Goal: Task Accomplishment & Management: Manage account settings

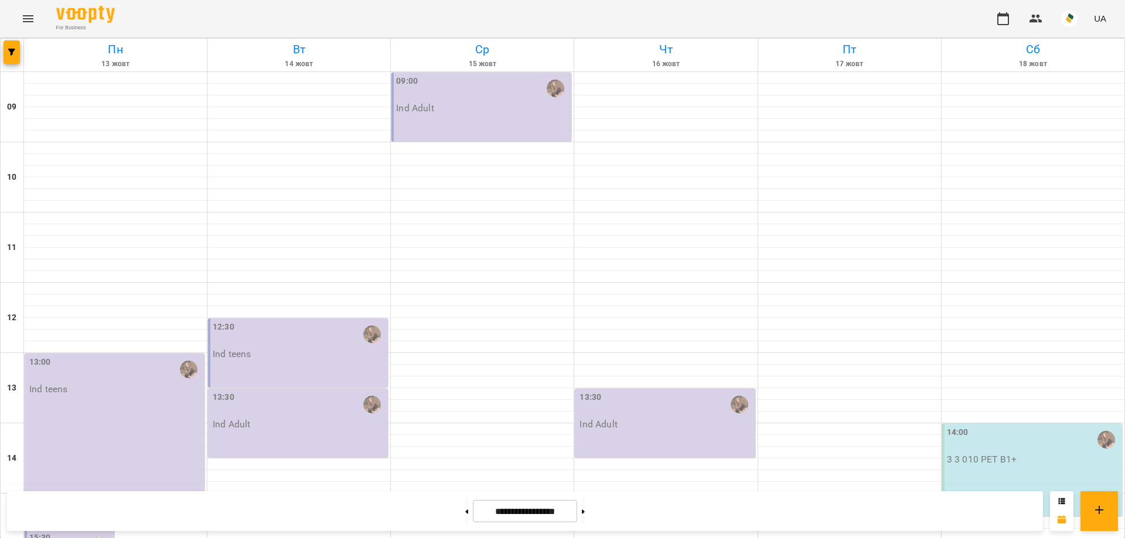
scroll to position [430, 0]
click at [32, 14] on icon "Menu" at bounding box center [28, 19] width 14 height 14
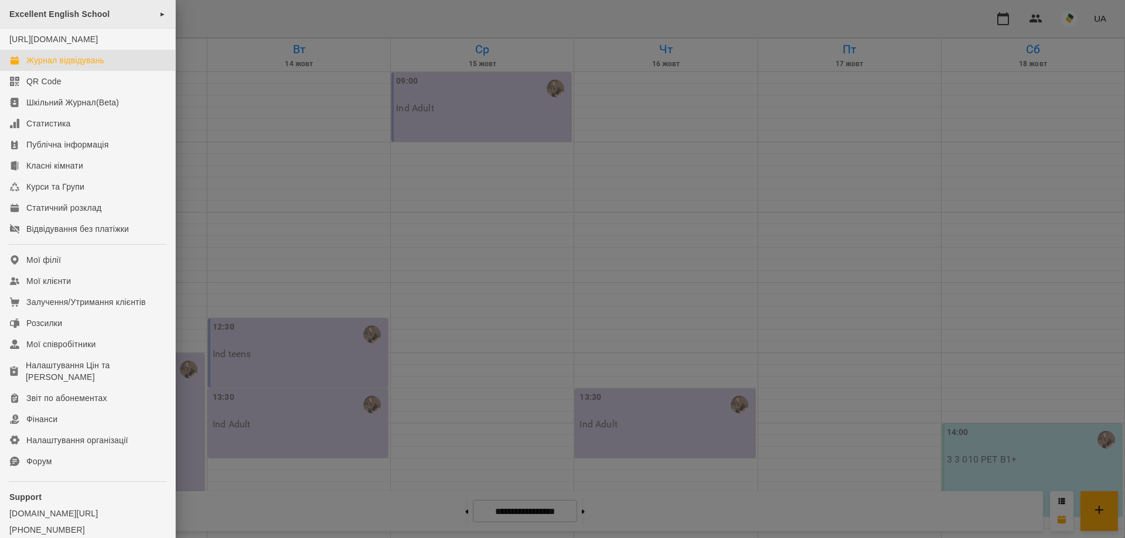
click at [104, 7] on div "Excellent English School ►" at bounding box center [87, 14] width 175 height 29
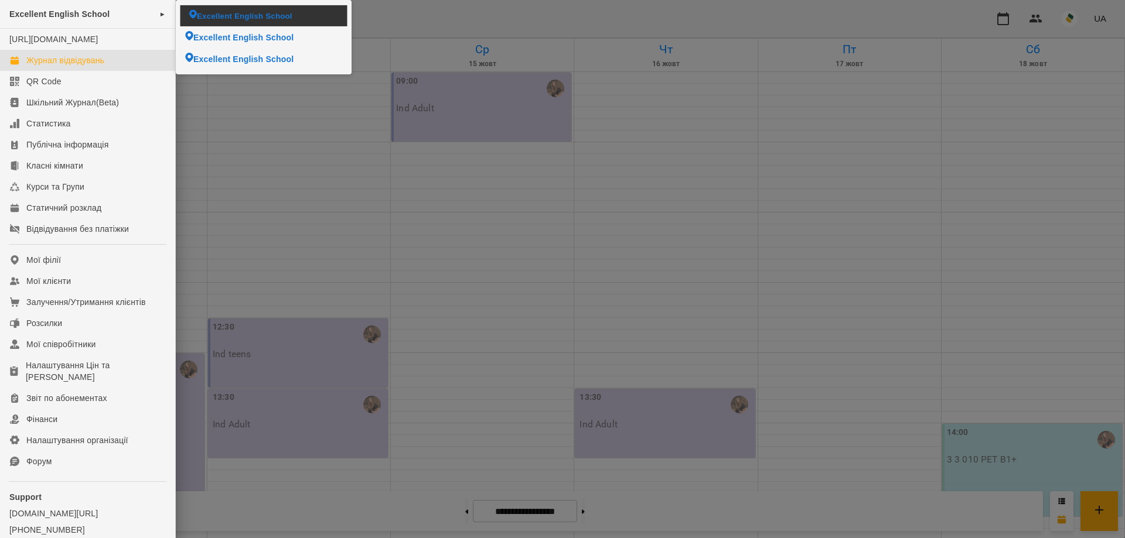
click at [237, 18] on span "Excellent English School" at bounding box center [244, 15] width 95 height 11
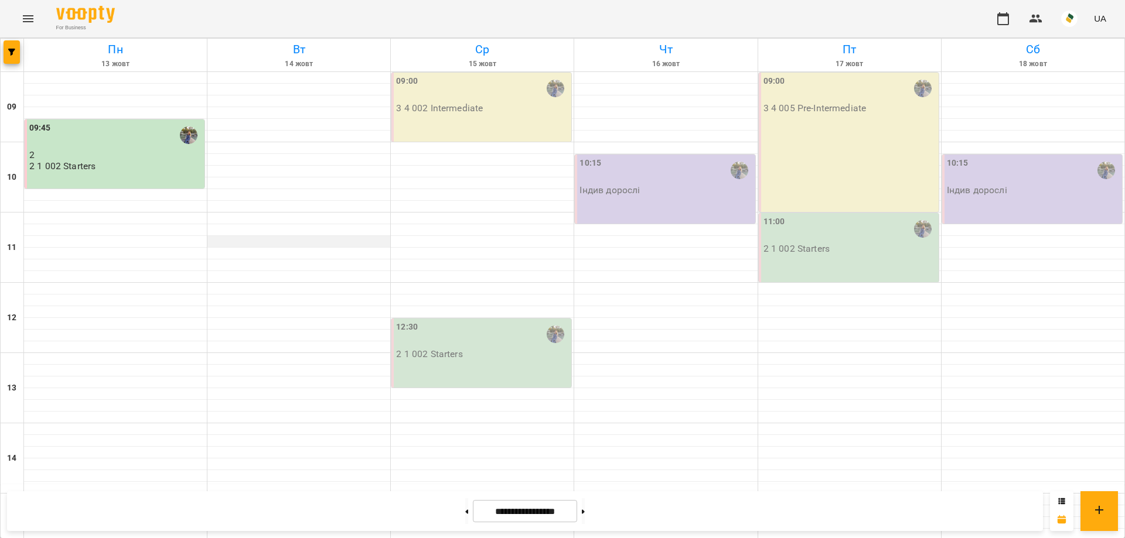
scroll to position [430, 0]
click at [18, 14] on button "Menu" at bounding box center [28, 19] width 28 height 28
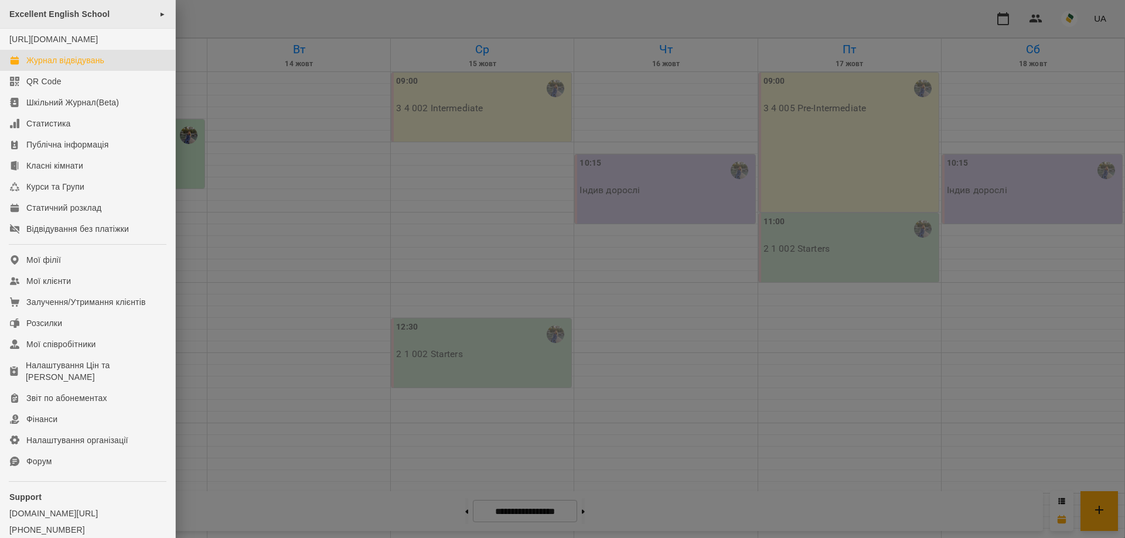
click at [92, 22] on div "Excellent English School ►" at bounding box center [87, 14] width 175 height 29
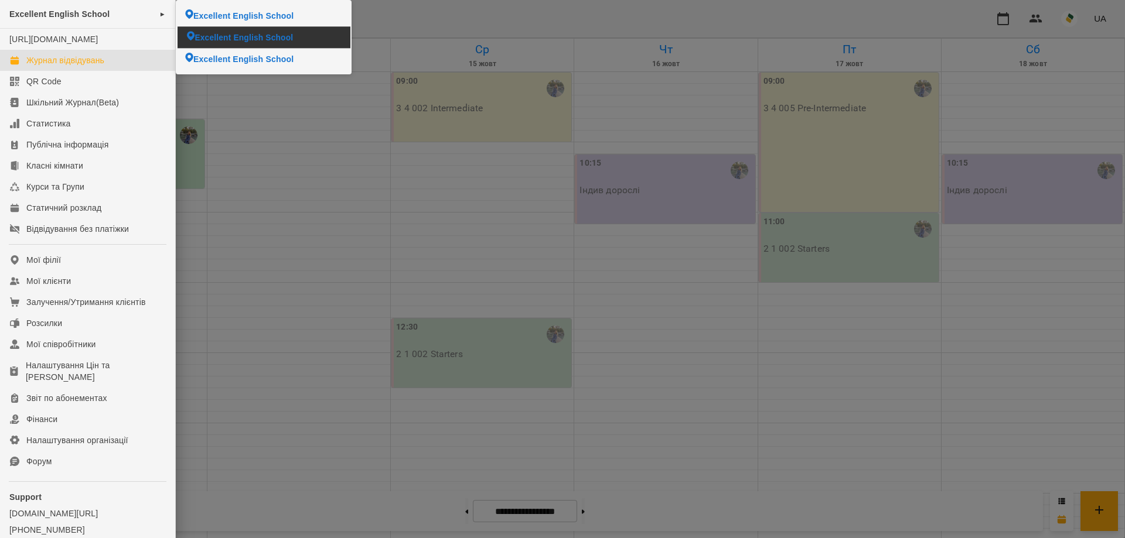
click at [241, 34] on span "Excellent English School" at bounding box center [243, 38] width 98 height 12
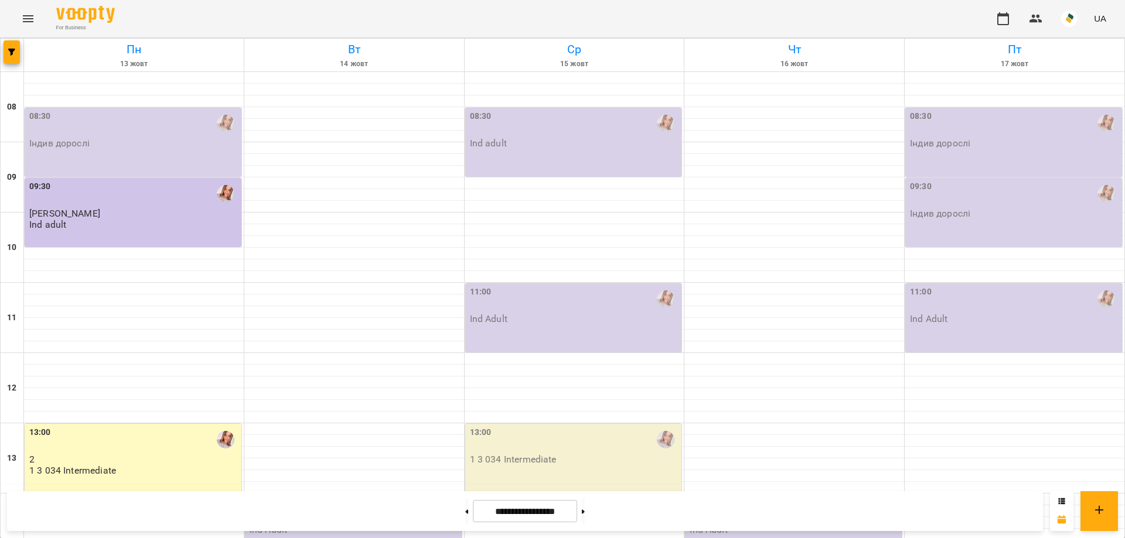
click at [28, 12] on icon "Menu" at bounding box center [28, 19] width 14 height 14
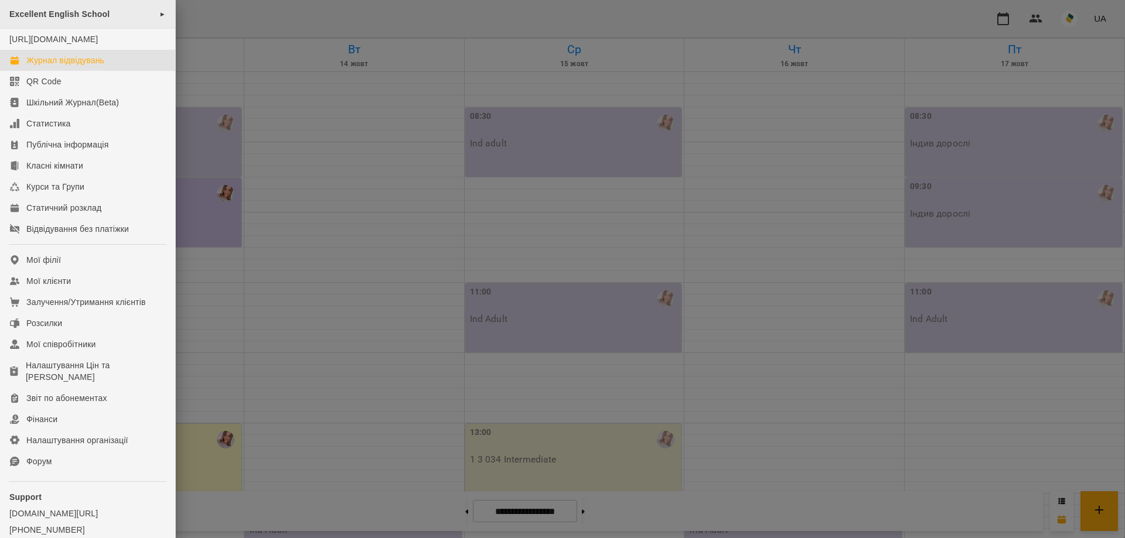
click at [52, 18] on span "Excellent English School" at bounding box center [59, 13] width 100 height 9
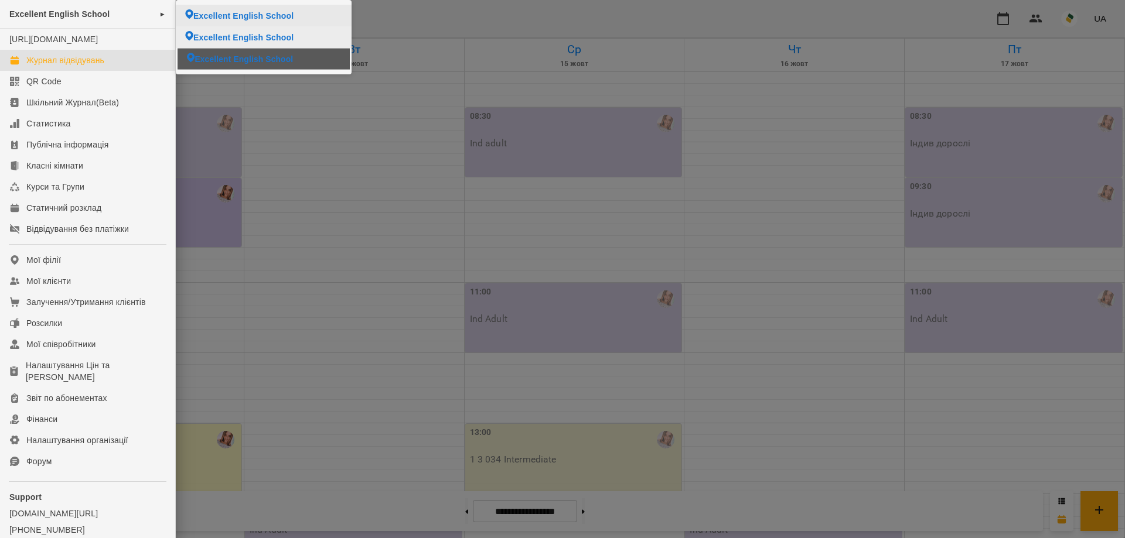
click at [201, 60] on span "Excellent English School" at bounding box center [243, 59] width 98 height 12
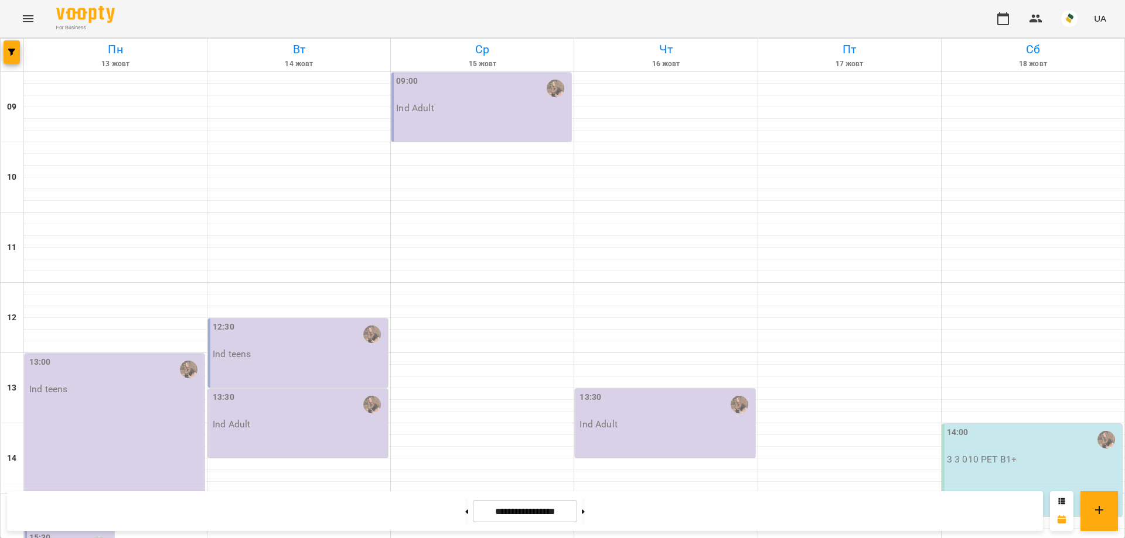
click at [26, 18] on icon "Menu" at bounding box center [28, 19] width 14 height 14
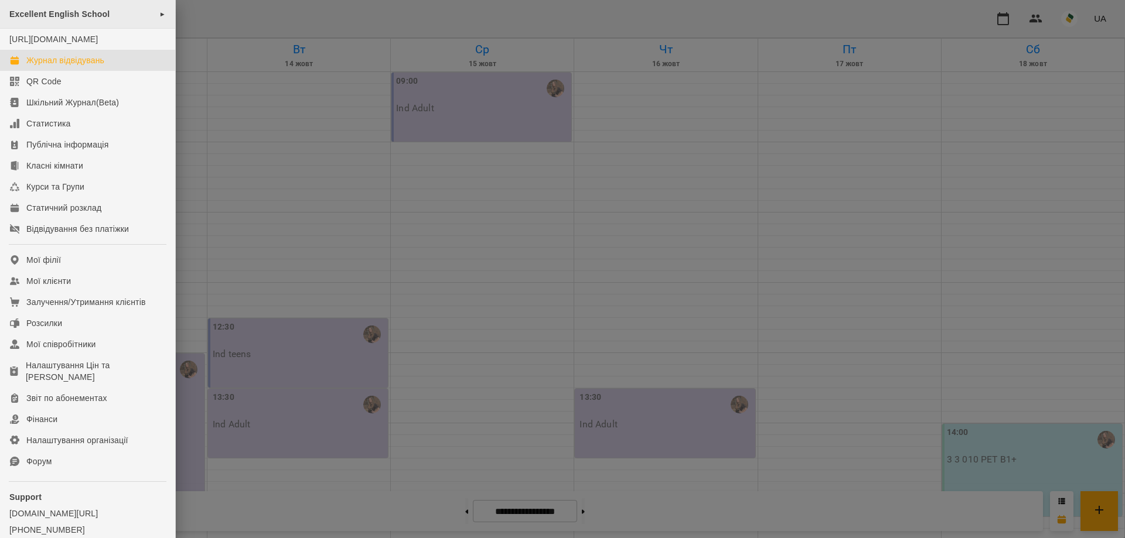
click at [78, 21] on div "Excellent English School ►" at bounding box center [87, 14] width 175 height 29
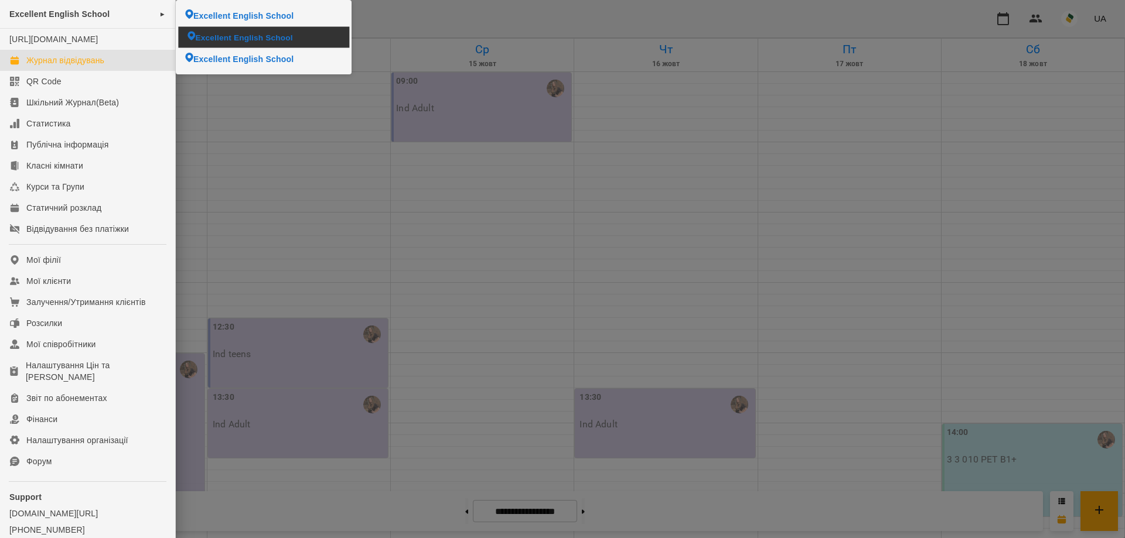
click at [211, 37] on span "Excellent English School" at bounding box center [243, 37] width 97 height 11
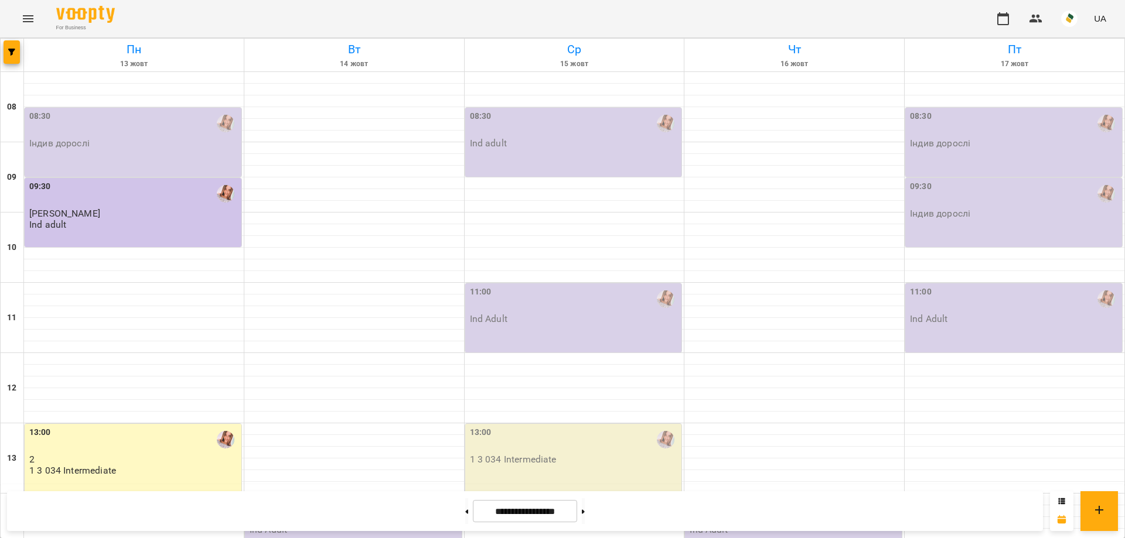
scroll to position [500, 0]
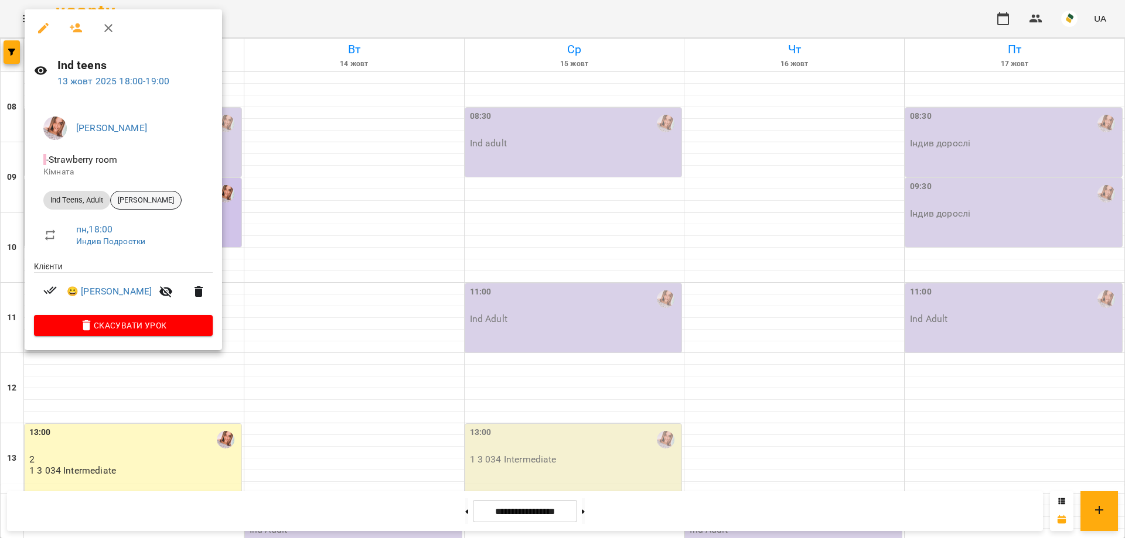
click at [134, 196] on span "[PERSON_NAME]" at bounding box center [146, 200] width 70 height 11
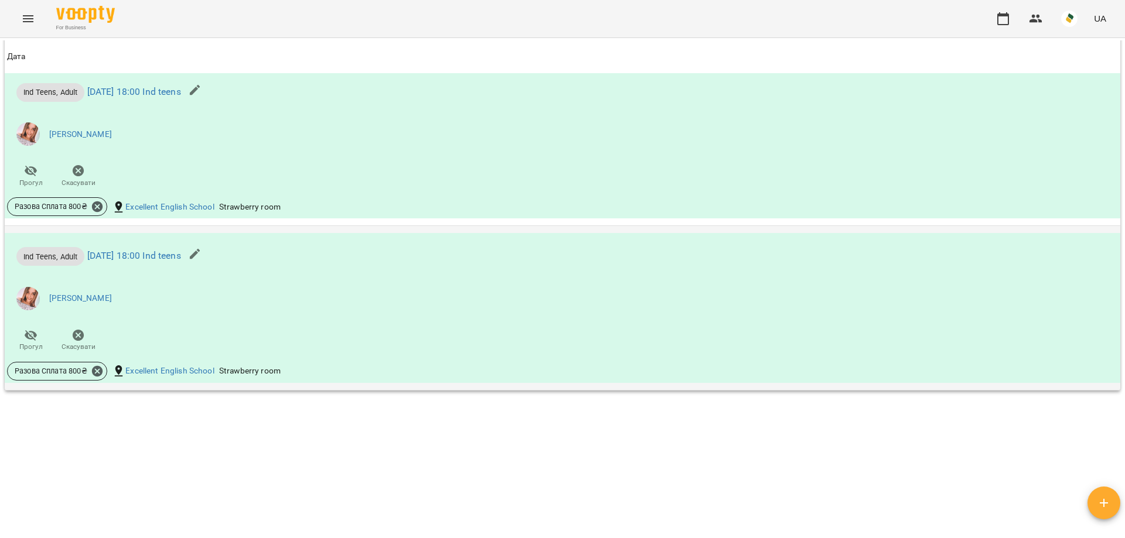
scroll to position [778, 0]
click at [999, 25] on icon "button" at bounding box center [1003, 18] width 12 height 13
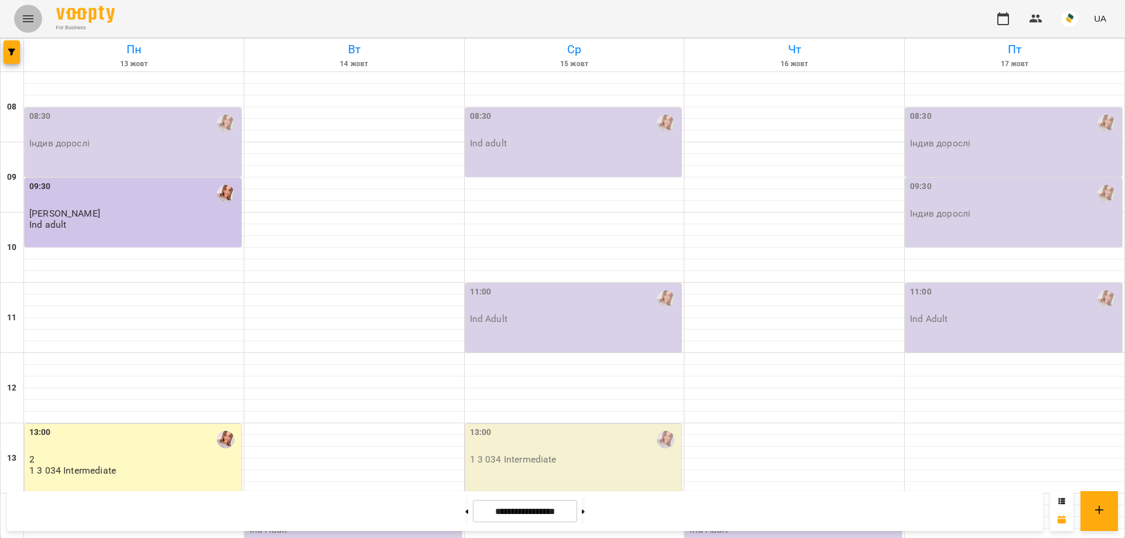
click at [33, 13] on icon "Menu" at bounding box center [28, 19] width 14 height 14
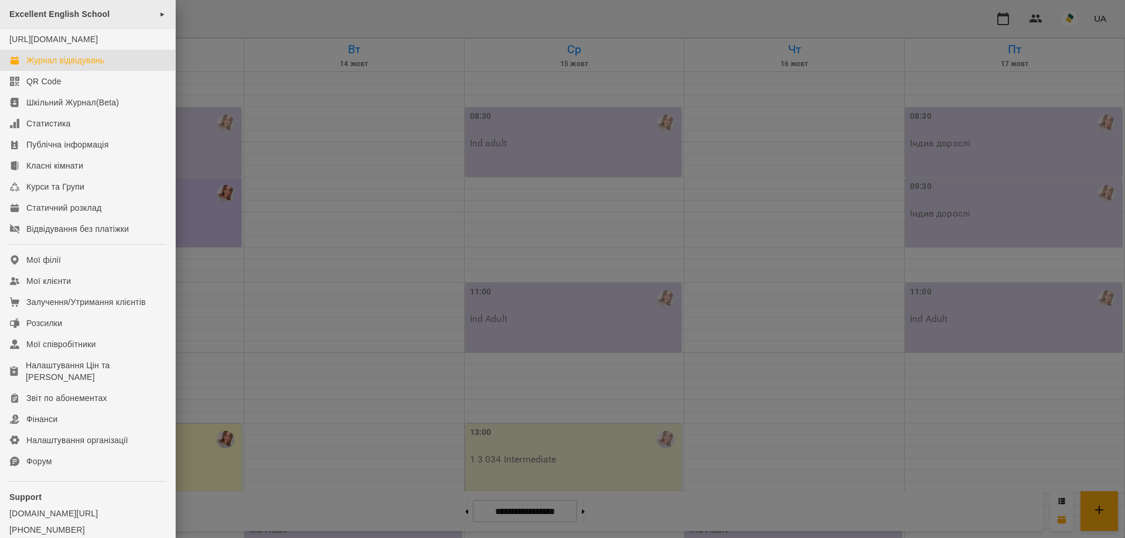
click at [102, 24] on div "Excellent English School ►" at bounding box center [87, 14] width 175 height 29
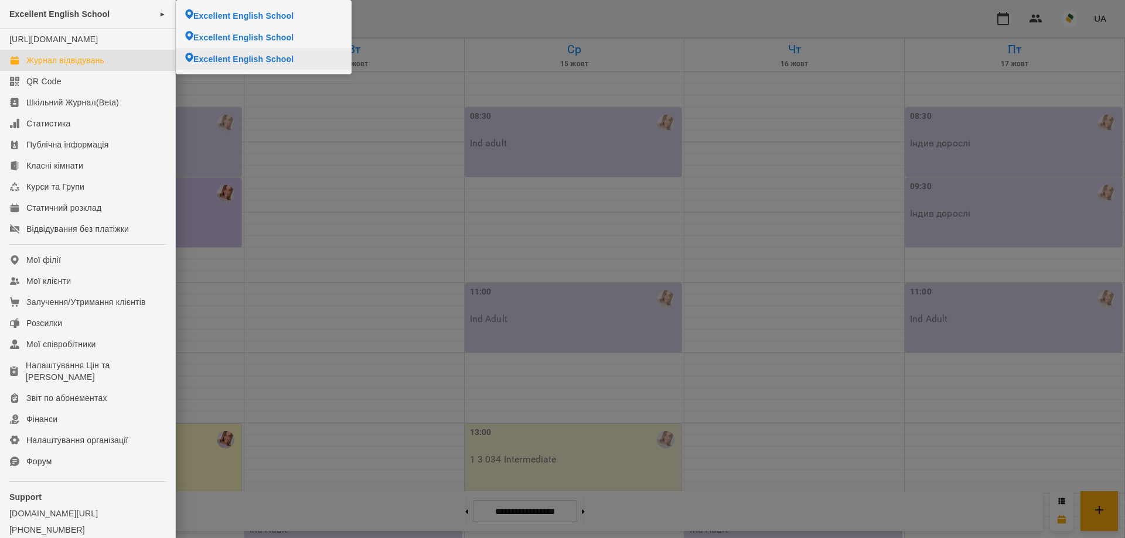
click at [189, 64] on span at bounding box center [189, 59] width 8 height 12
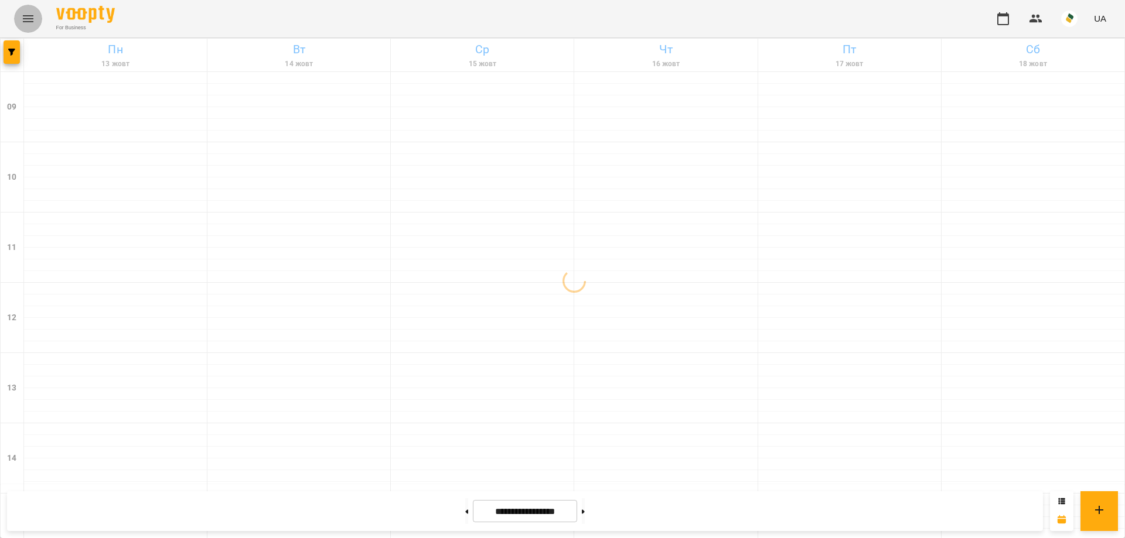
click at [28, 19] on icon "Menu" at bounding box center [28, 19] width 14 height 14
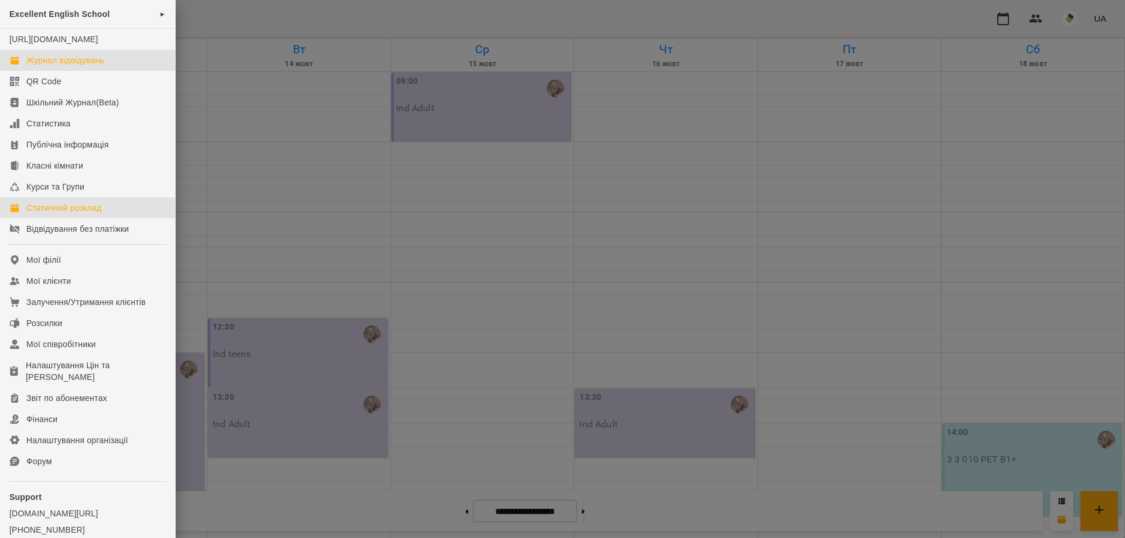
click at [66, 218] on link "Статичний розклад" at bounding box center [87, 207] width 175 height 21
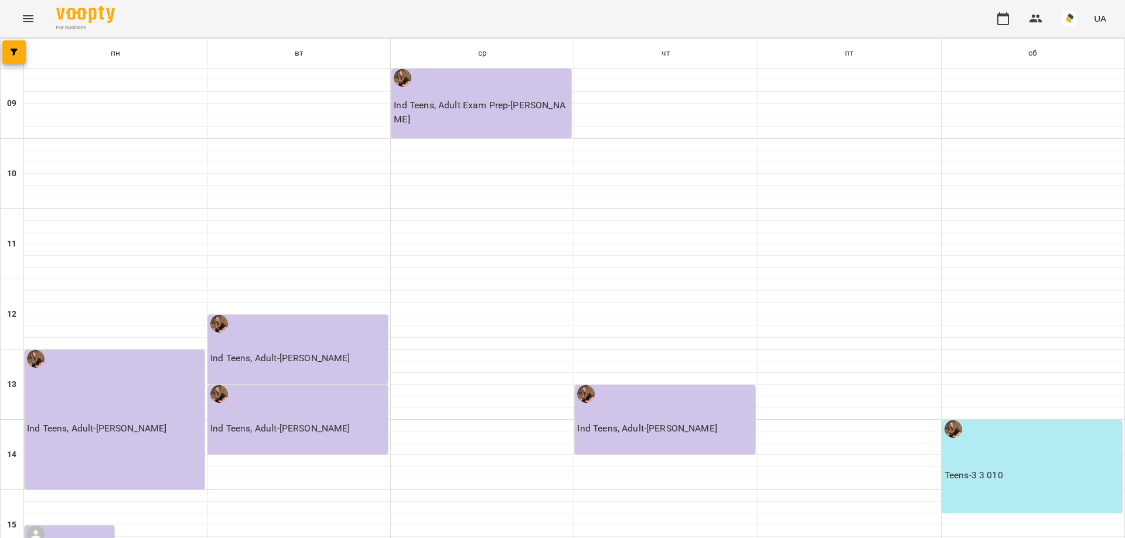
click at [474, 115] on p "Ind Teens, Adult Exam Prep - [PERSON_NAME]" at bounding box center [482, 112] width 177 height 28
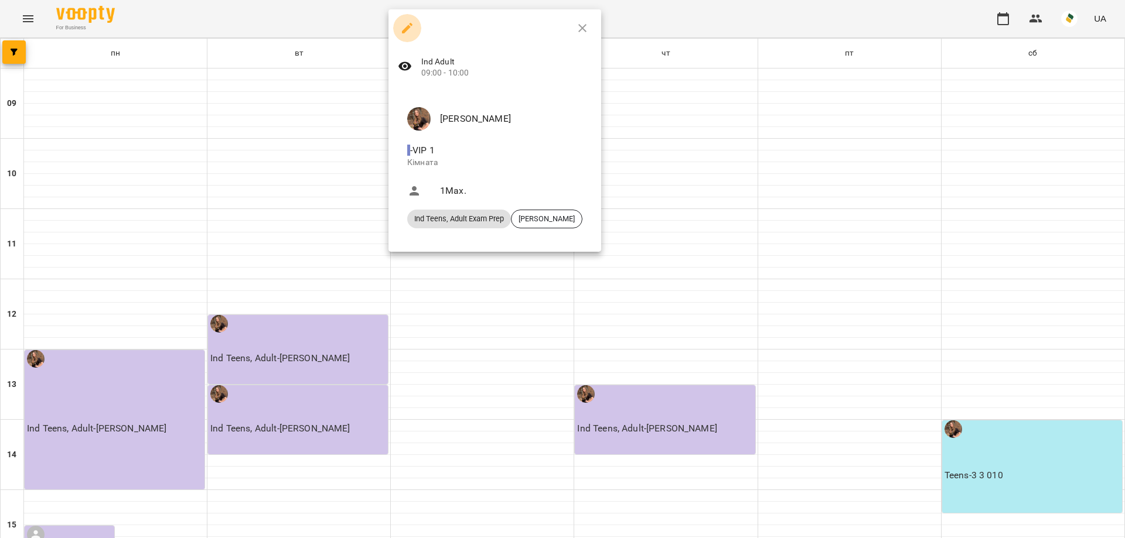
click at [412, 29] on icon "button" at bounding box center [407, 28] width 14 height 14
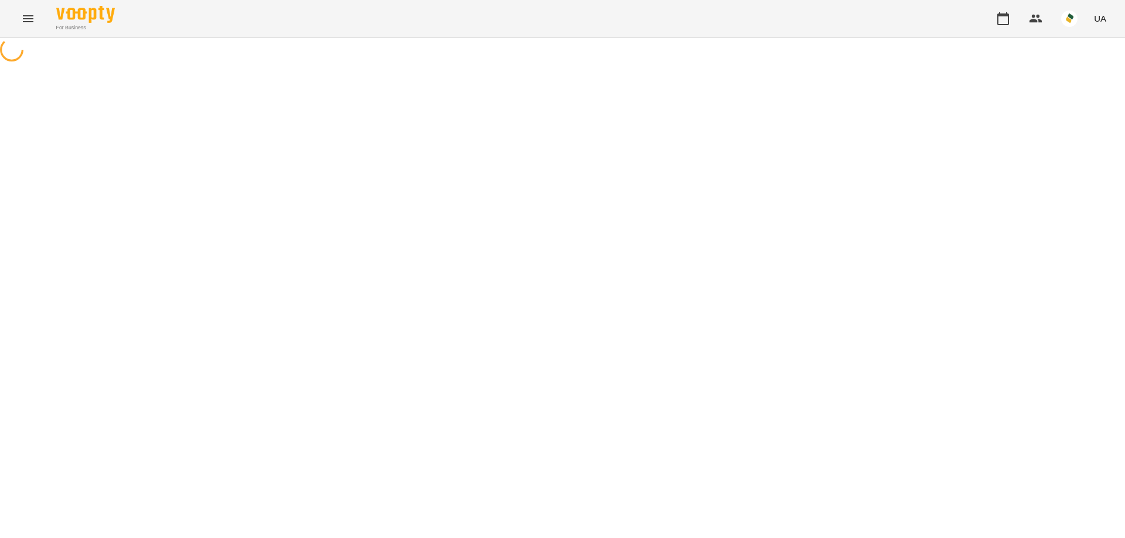
select select "*"
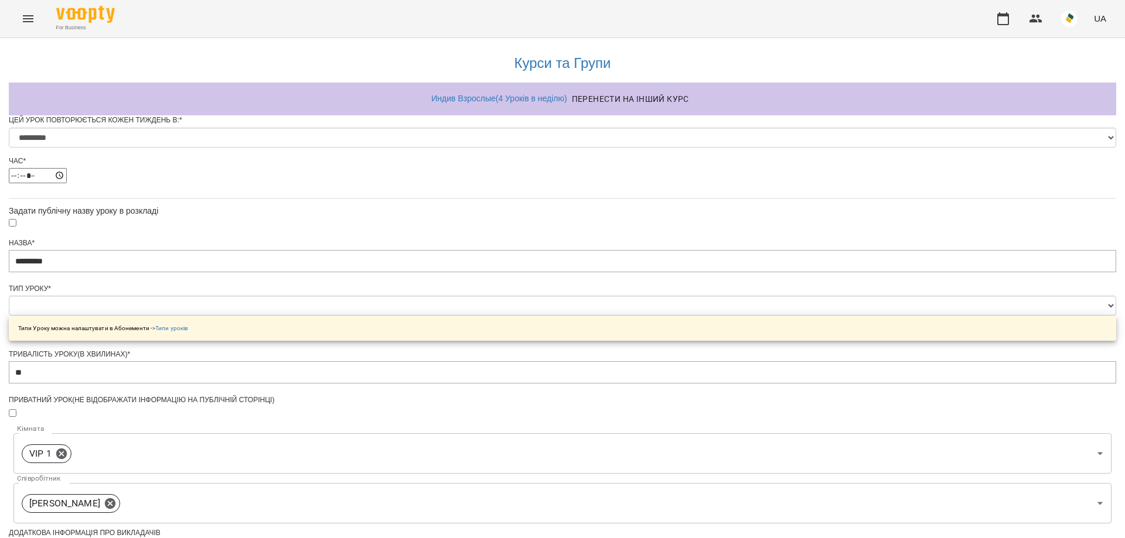
scroll to position [59, 0]
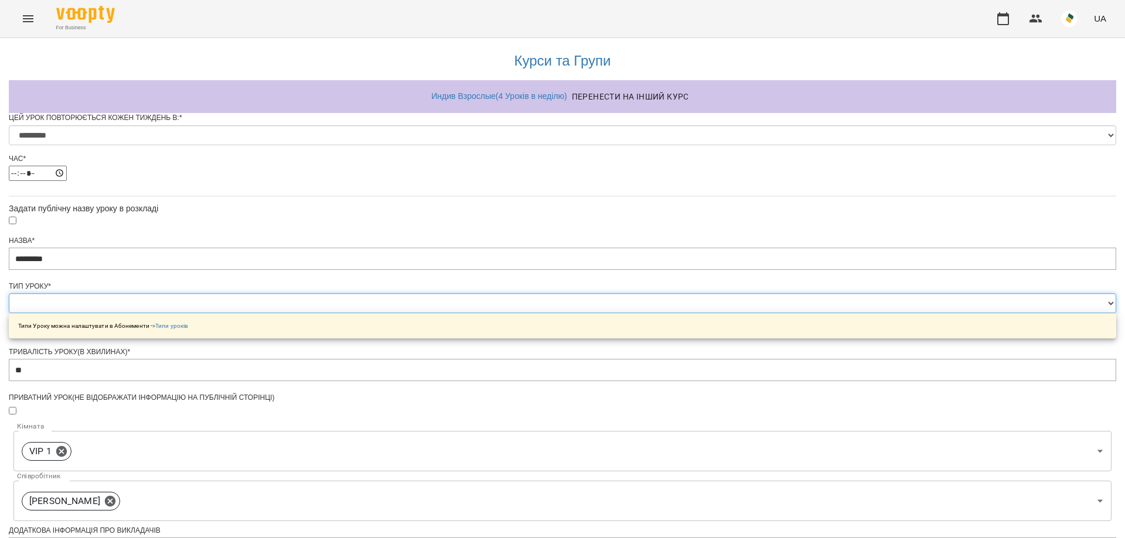
click at [486, 293] on select "**********" at bounding box center [562, 303] width 1107 height 20
select select "**********"
click at [416, 293] on select "**********" at bounding box center [562, 303] width 1107 height 20
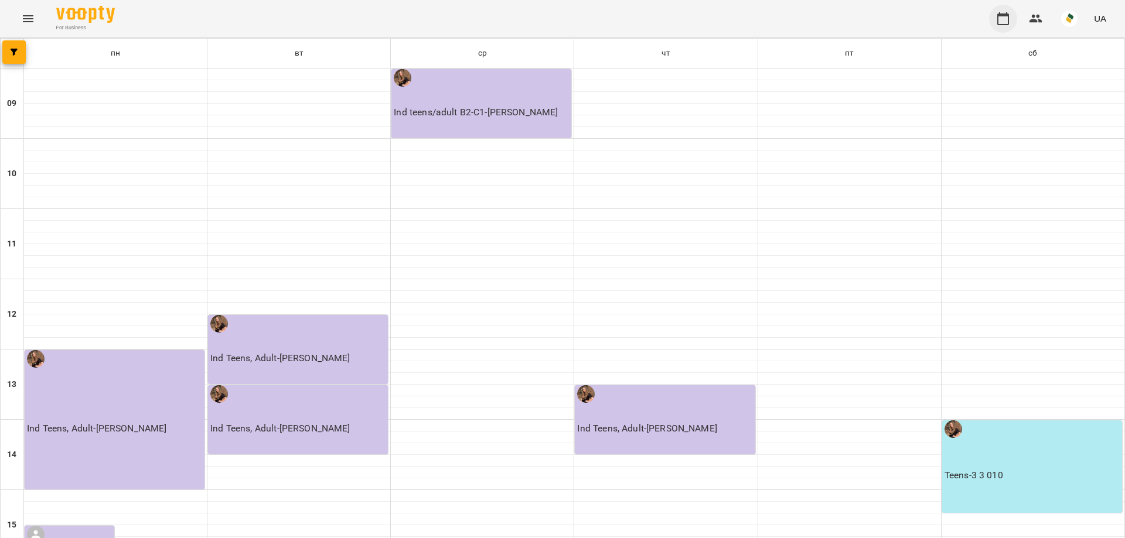
click at [996, 25] on icon "button" at bounding box center [1003, 19] width 14 height 14
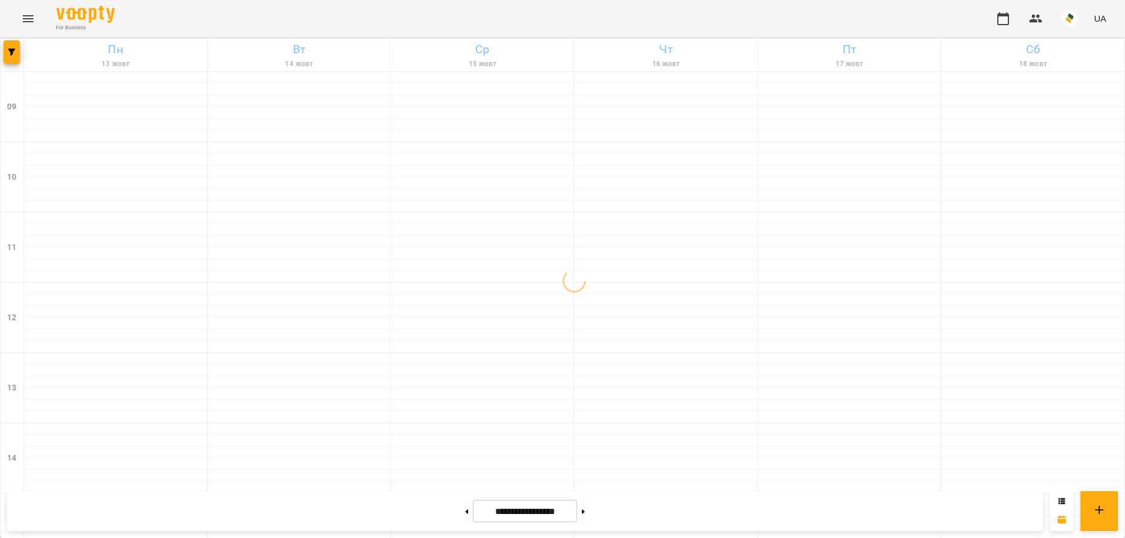
click at [22, 17] on icon "Menu" at bounding box center [28, 19] width 14 height 14
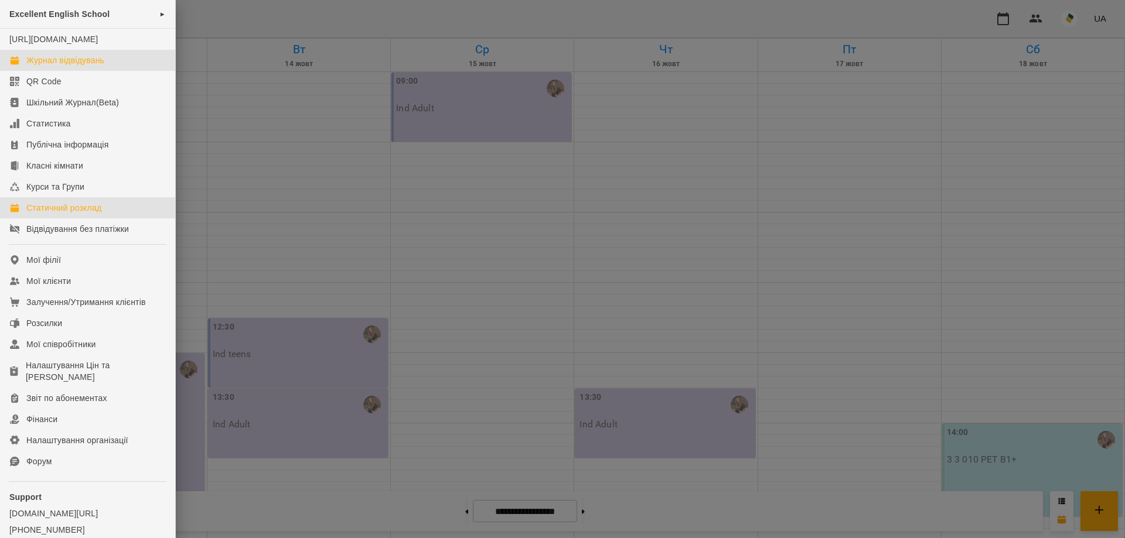
click at [70, 214] on div "Статичний розклад" at bounding box center [63, 208] width 75 height 12
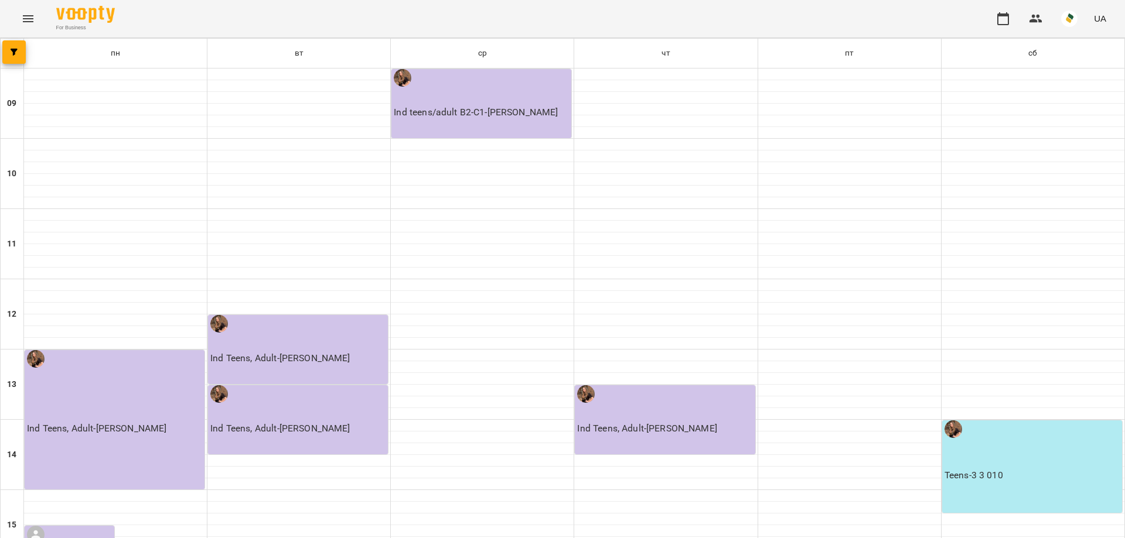
click at [504, 88] on div "Ind teens/adult В2-С1 - [PERSON_NAME]" at bounding box center [481, 103] width 180 height 69
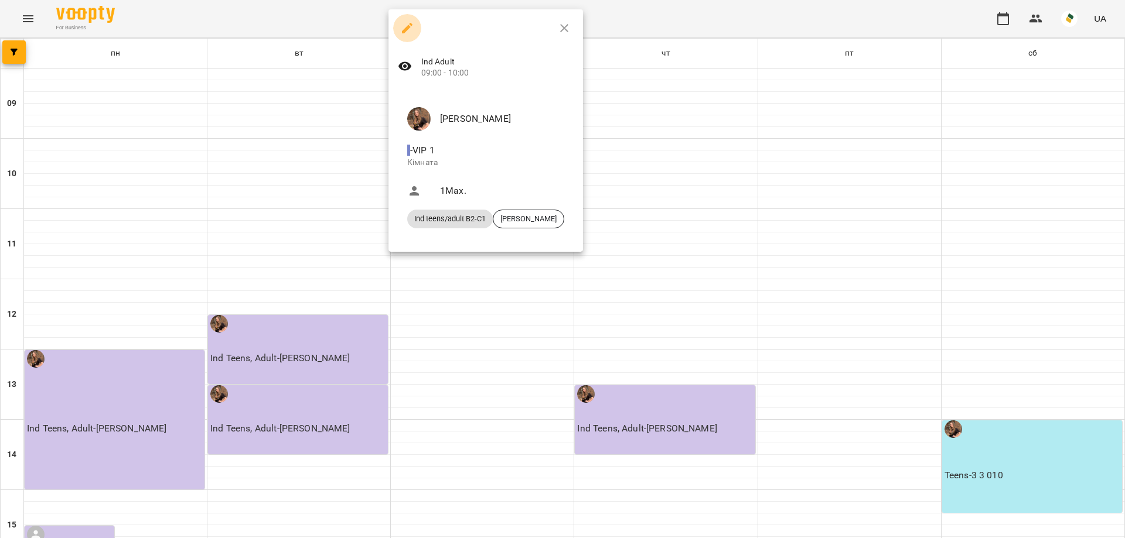
click at [402, 24] on icon "button" at bounding box center [407, 28] width 14 height 14
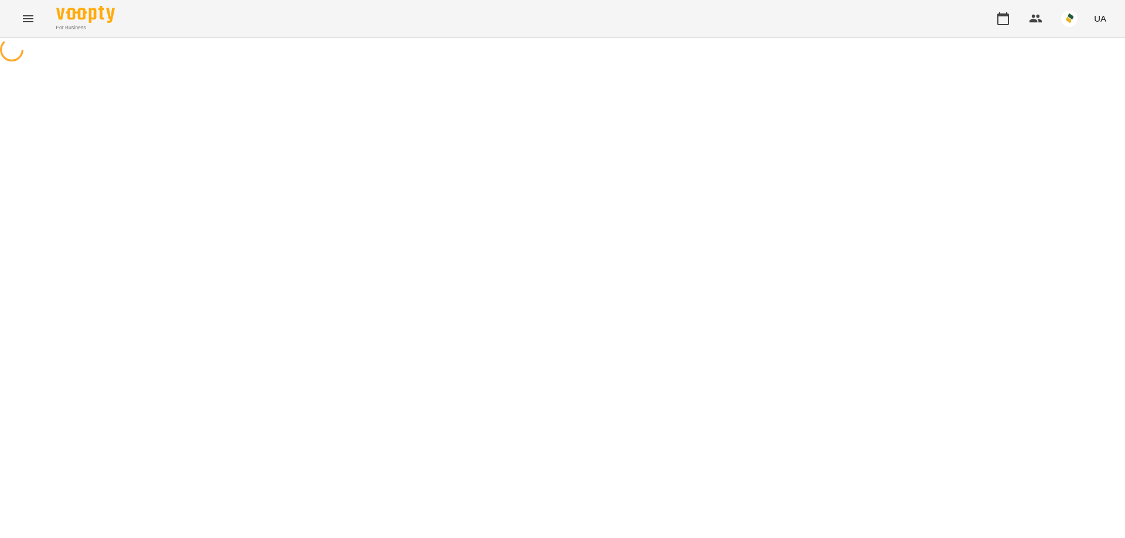
select select "*"
select select "**********"
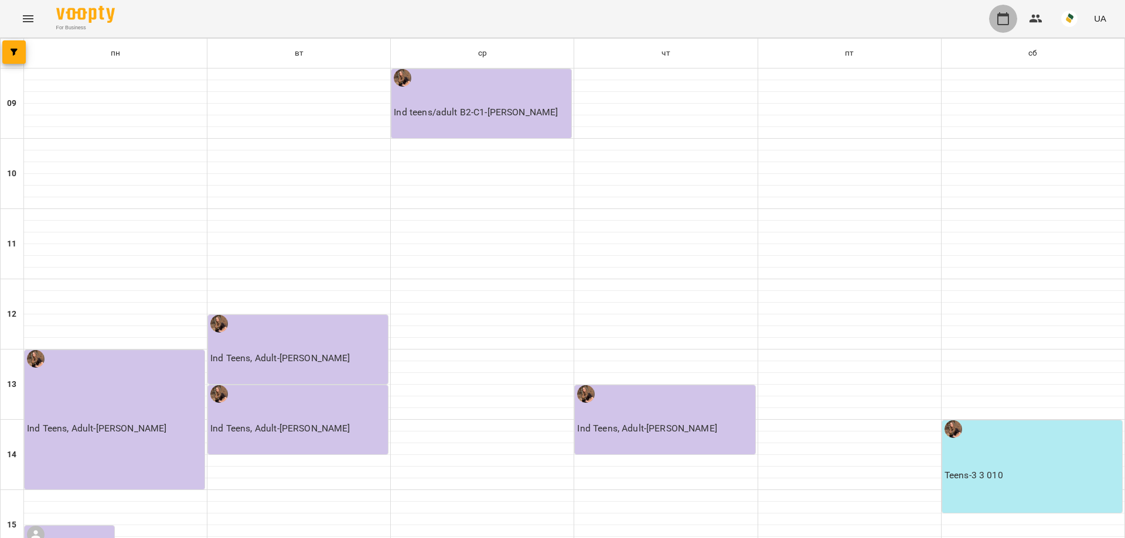
click at [1006, 17] on icon "button" at bounding box center [1003, 19] width 14 height 14
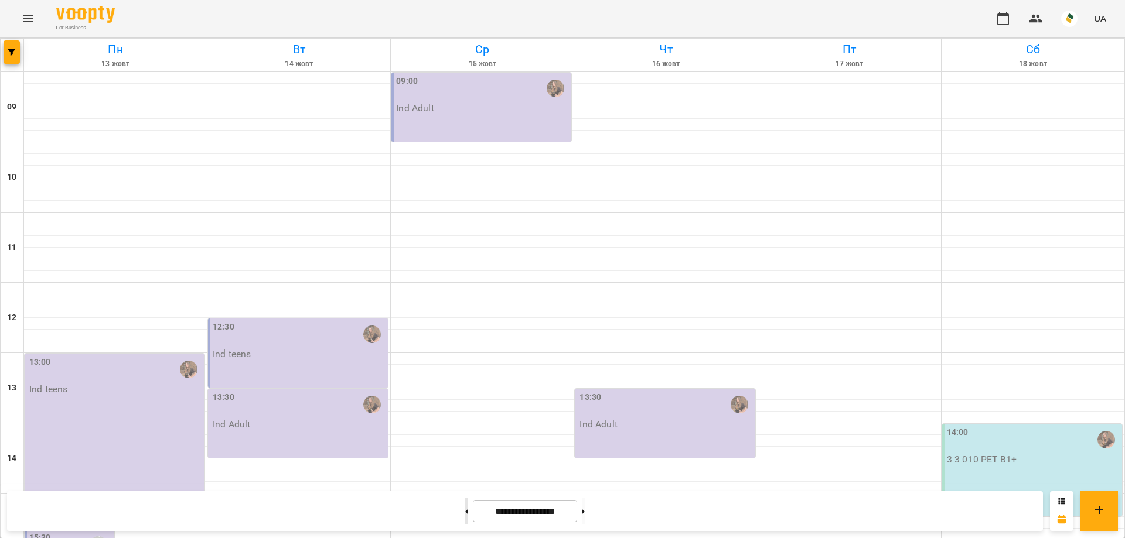
click at [465, 509] on button at bounding box center [466, 511] width 3 height 26
type input "**********"
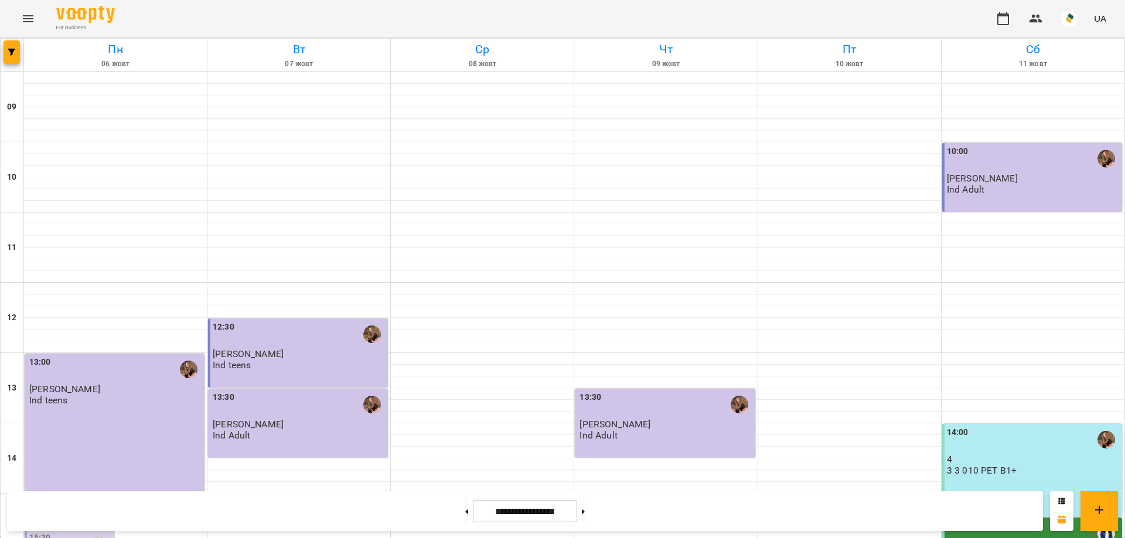
click at [1004, 180] on span "[PERSON_NAME]" at bounding box center [982, 178] width 71 height 11
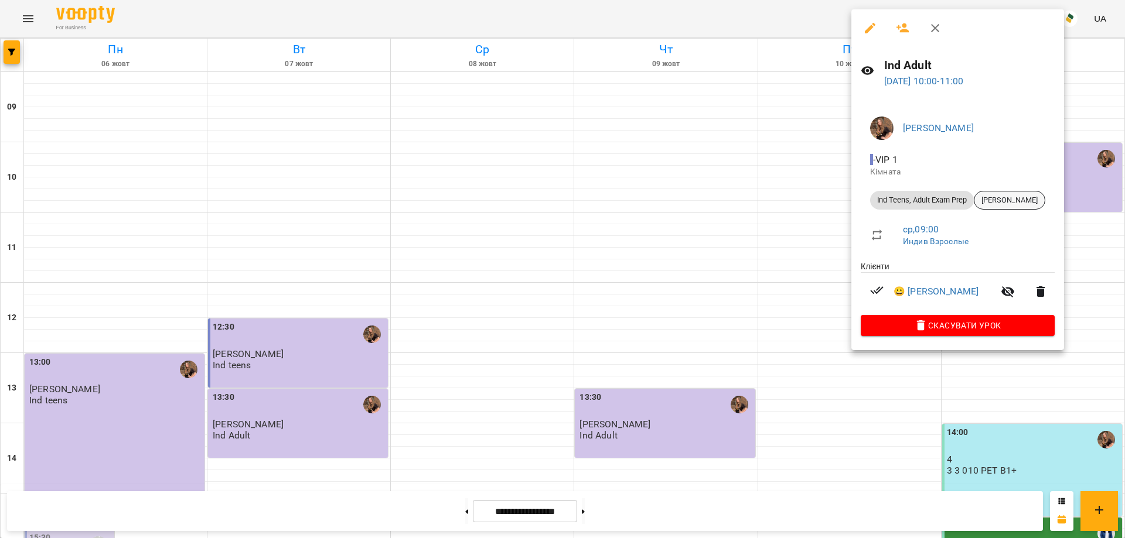
click at [999, 195] on span "[PERSON_NAME]" at bounding box center [1009, 200] width 70 height 11
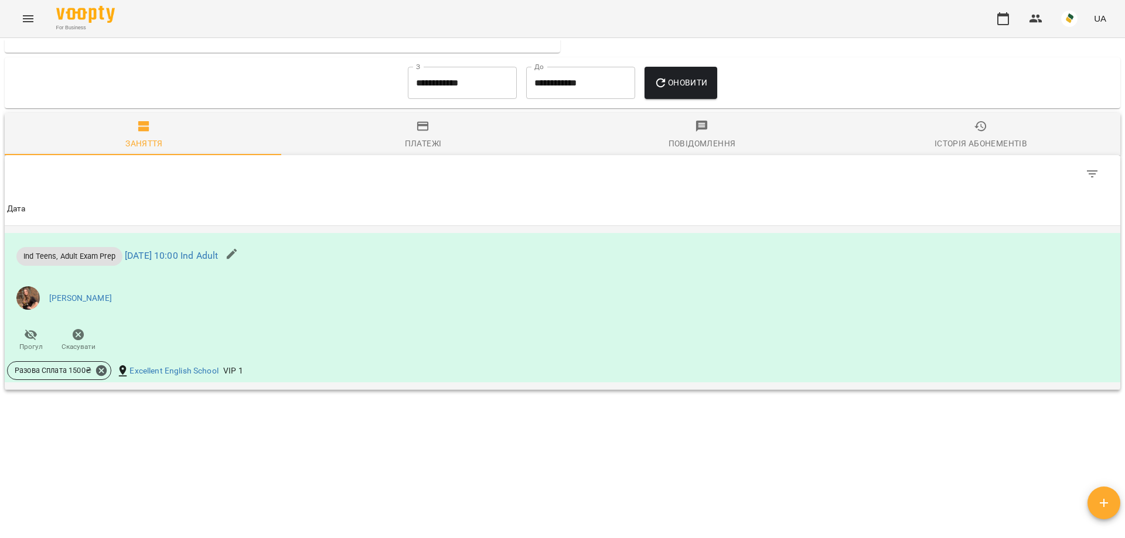
scroll to position [614, 0]
click at [408, 134] on span "Платежі" at bounding box center [423, 134] width 265 height 32
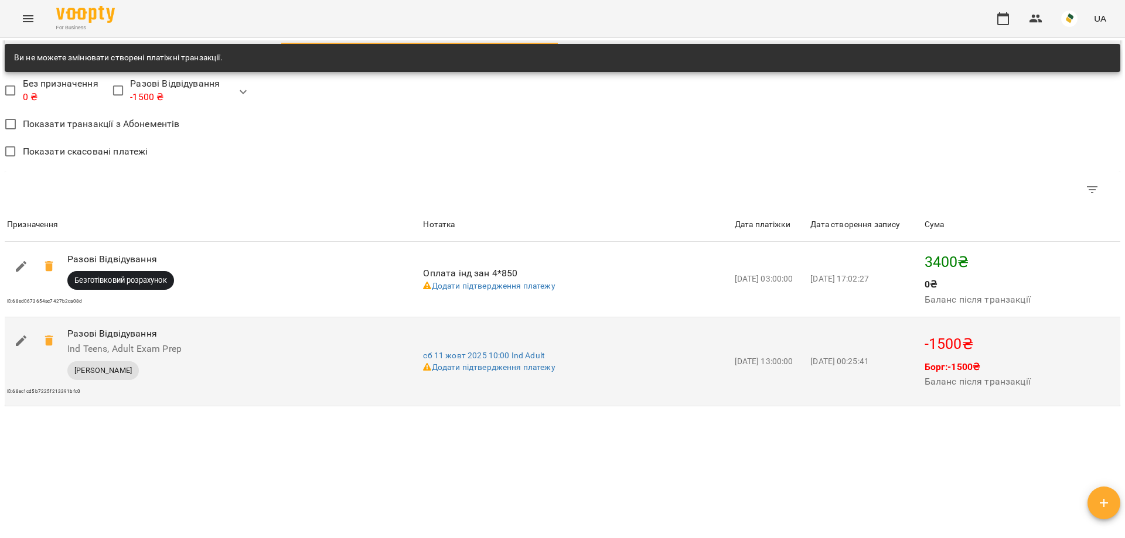
scroll to position [742, 0]
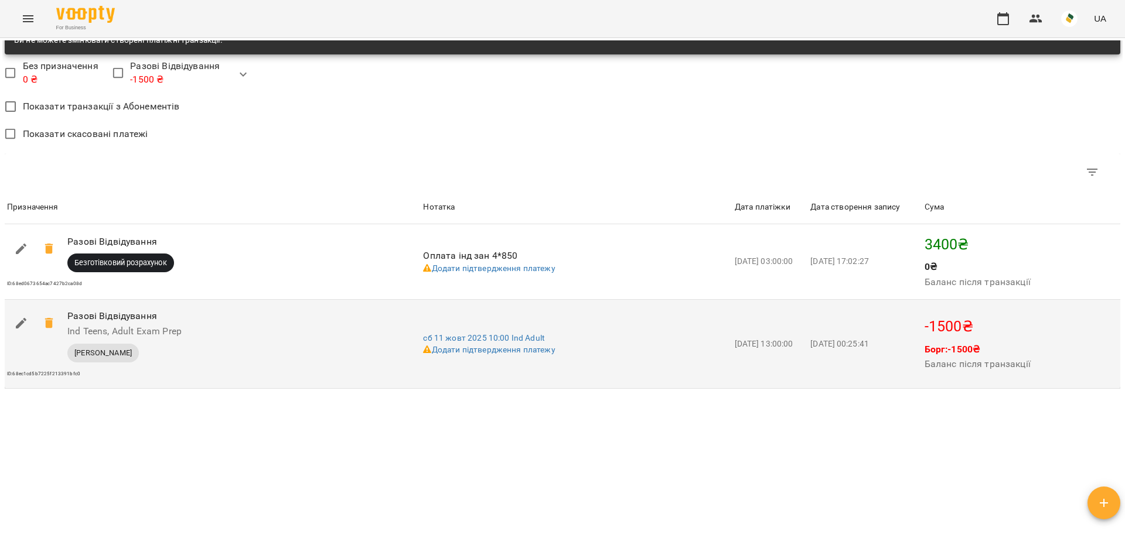
click at [21, 324] on icon "button" at bounding box center [21, 323] width 11 height 11
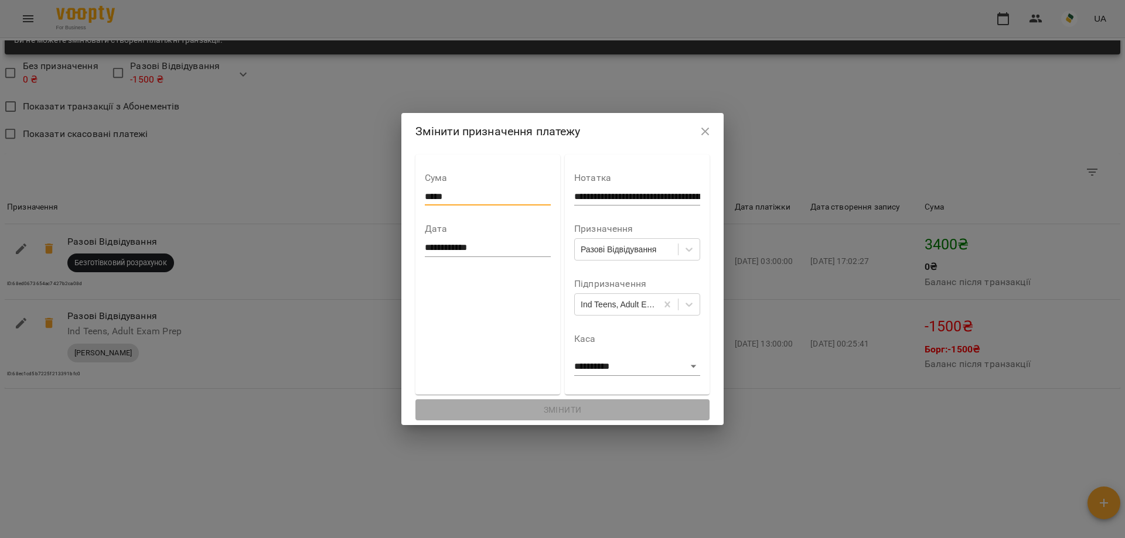
click at [425, 198] on input "*****" at bounding box center [488, 196] width 126 height 19
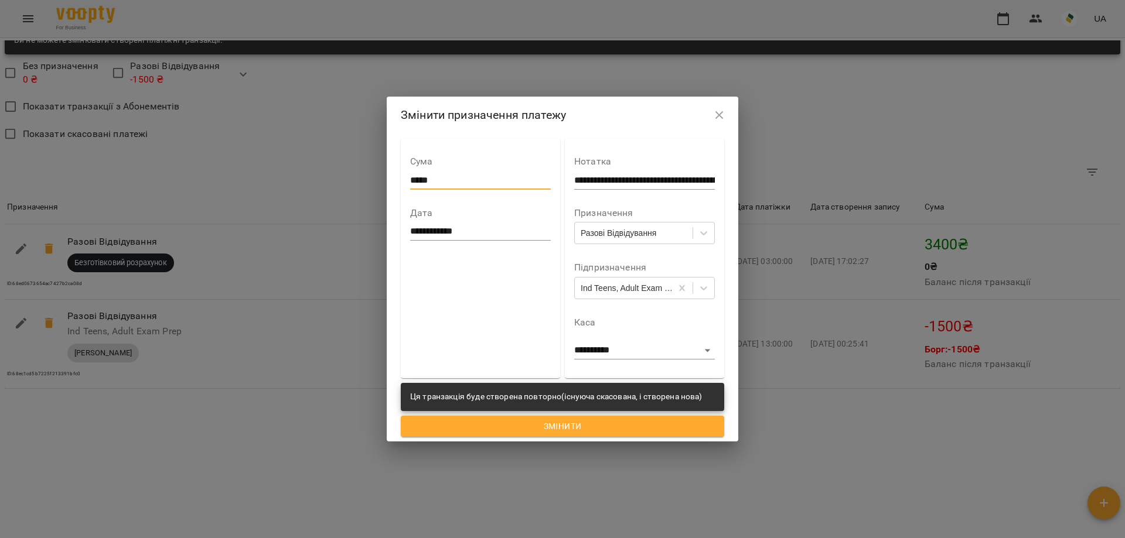
type input "*****"
click at [518, 421] on span "Змінити" at bounding box center [562, 426] width 305 height 14
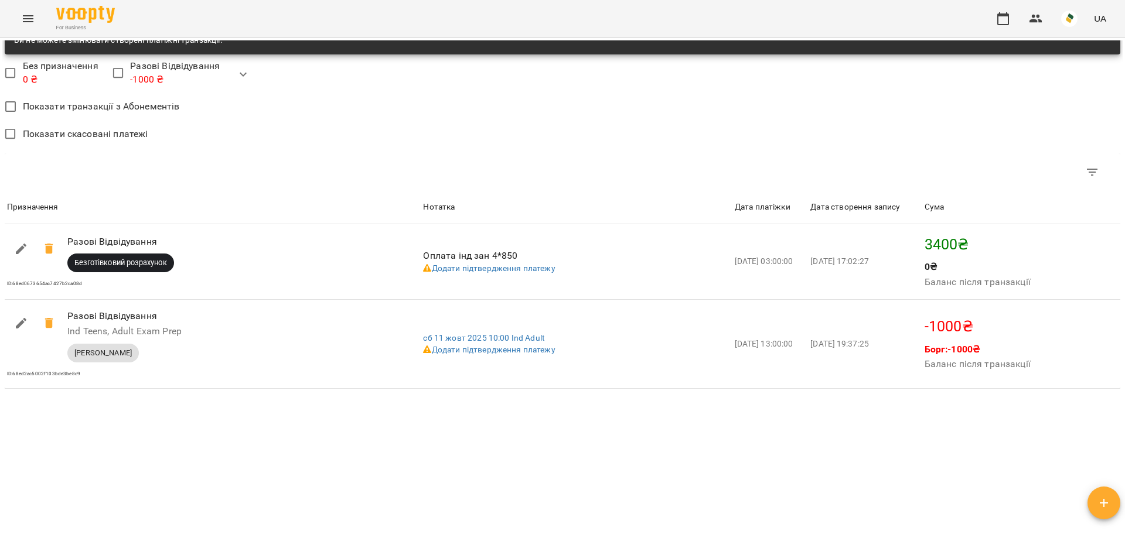
click at [1018, 17] on div "UA" at bounding box center [1050, 19] width 122 height 30
drag, startPoint x: 1035, startPoint y: 20, endPoint x: 1046, endPoint y: 24, distance: 11.7
click at [1036, 21] on icon "button" at bounding box center [1035, 19] width 13 height 8
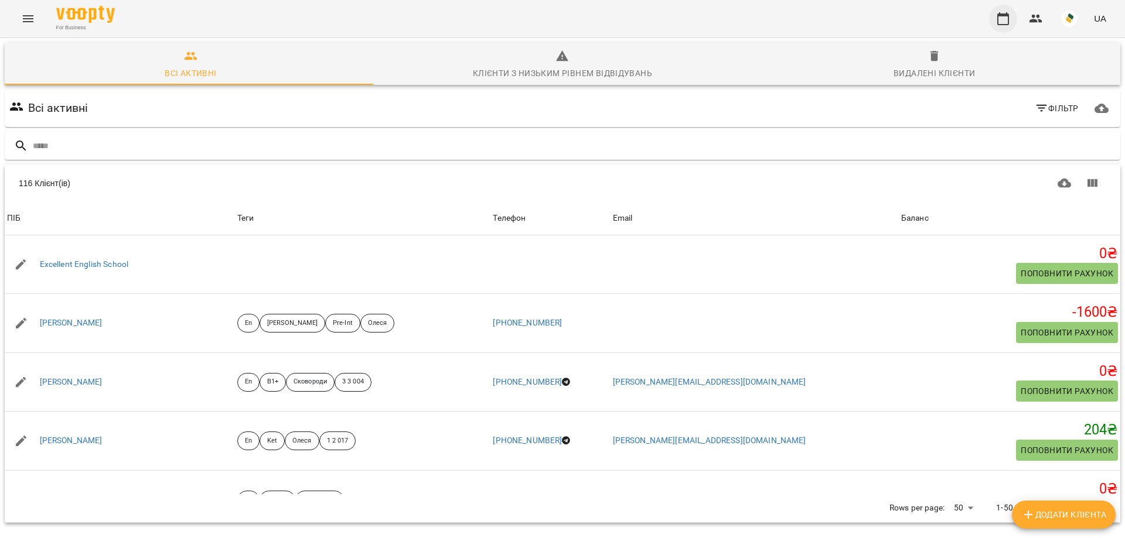
click at [1006, 6] on button "button" at bounding box center [1003, 19] width 28 height 28
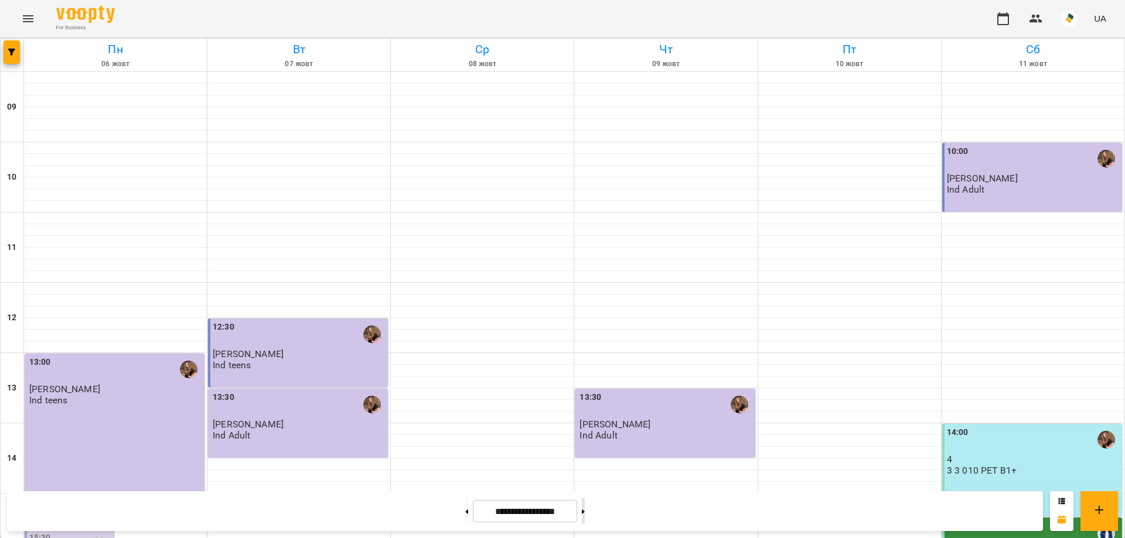
click at [585, 514] on button at bounding box center [583, 511] width 3 height 26
type input "**********"
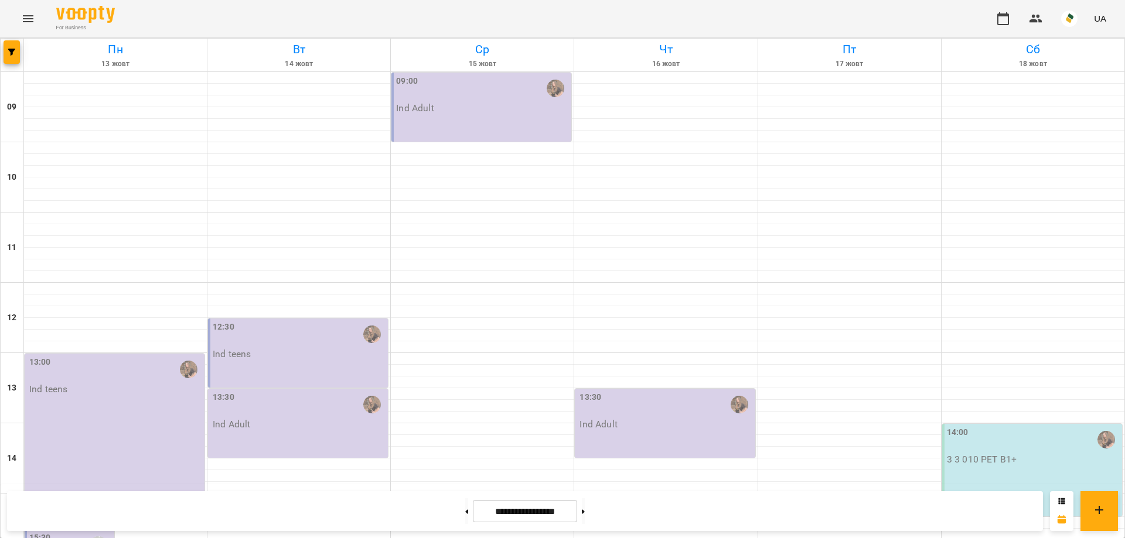
scroll to position [430, 0]
click at [19, 23] on button "Menu" at bounding box center [28, 19] width 28 height 28
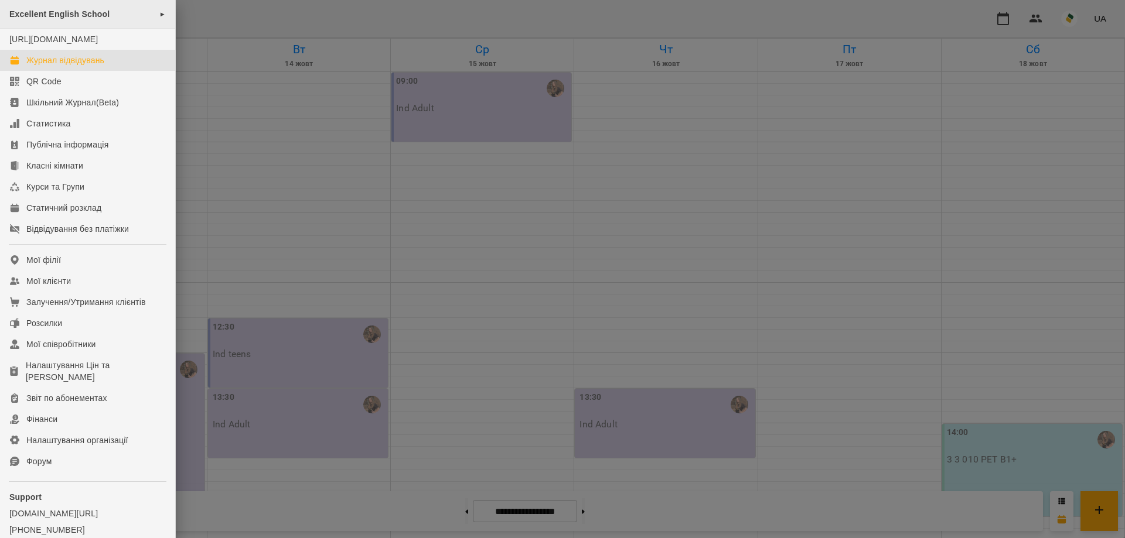
click at [96, 15] on span "Excellent English School" at bounding box center [59, 13] width 100 height 9
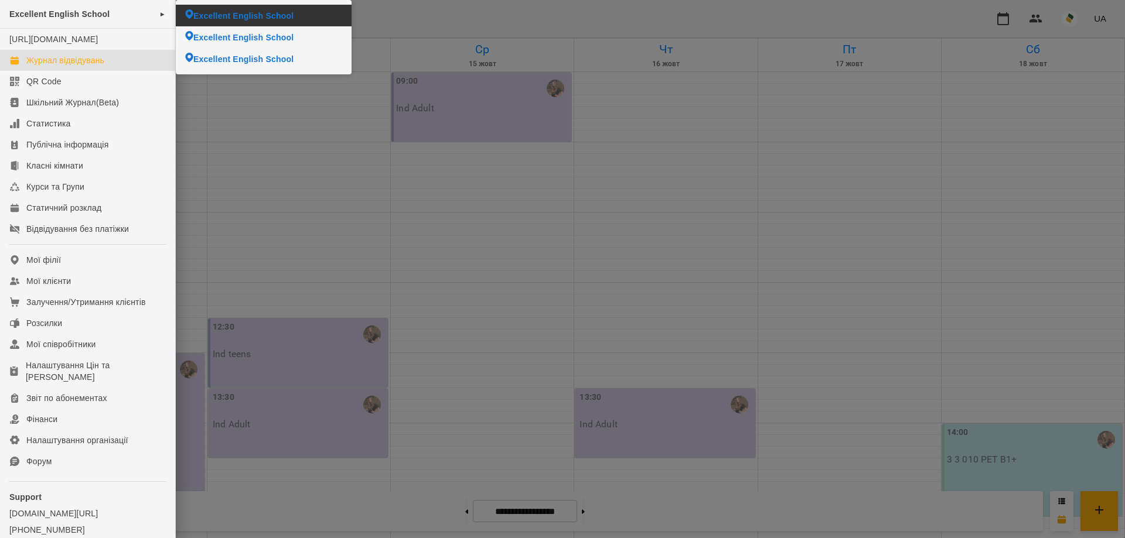
click at [215, 17] on span "Excellent English School" at bounding box center [243, 16] width 100 height 12
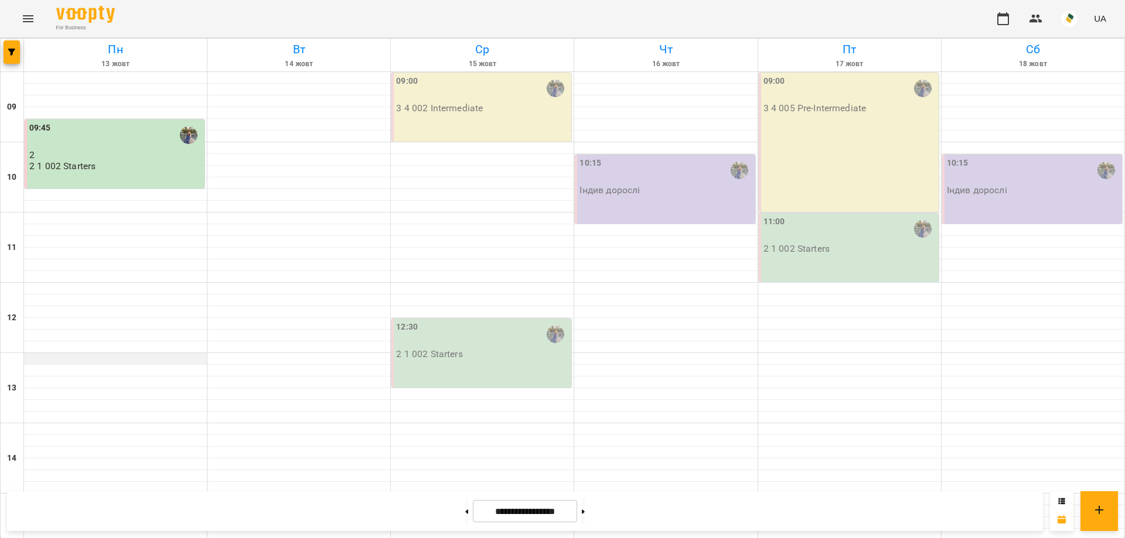
scroll to position [430, 0]
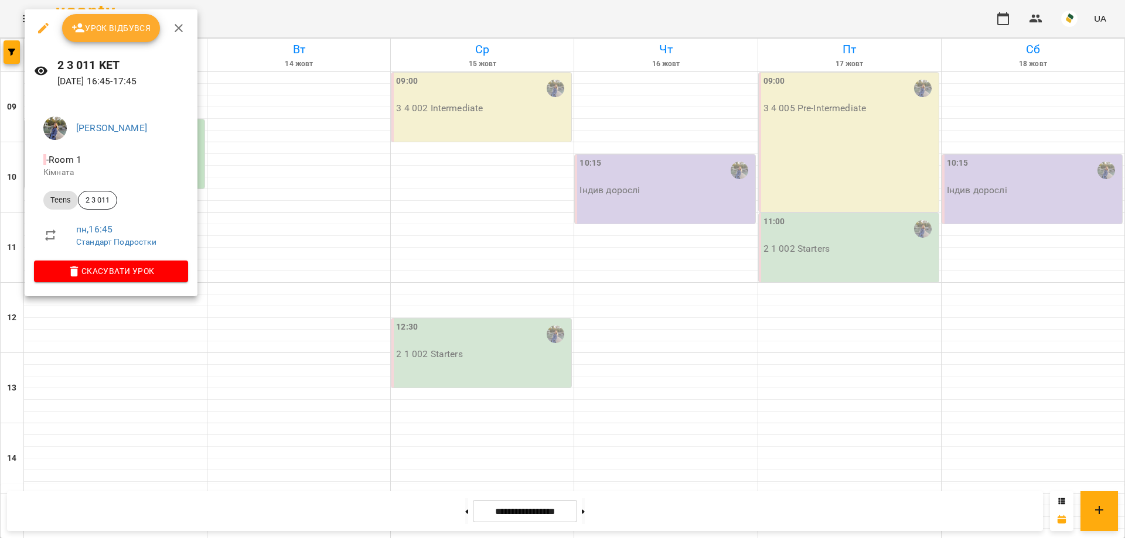
click at [125, 32] on span "Урок відбувся" at bounding box center [111, 28] width 80 height 14
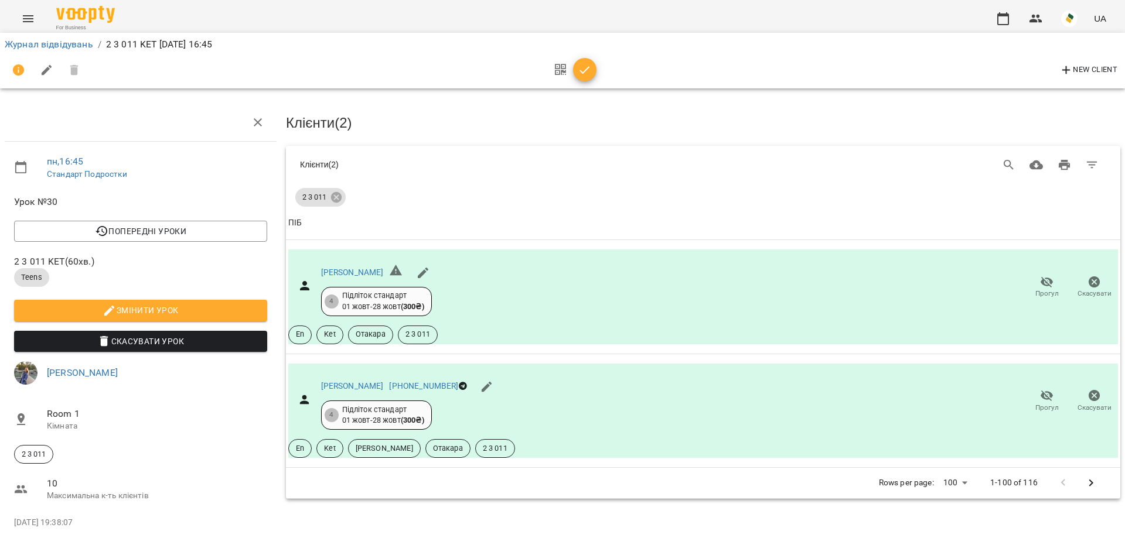
click at [579, 67] on icon "button" at bounding box center [585, 70] width 14 height 14
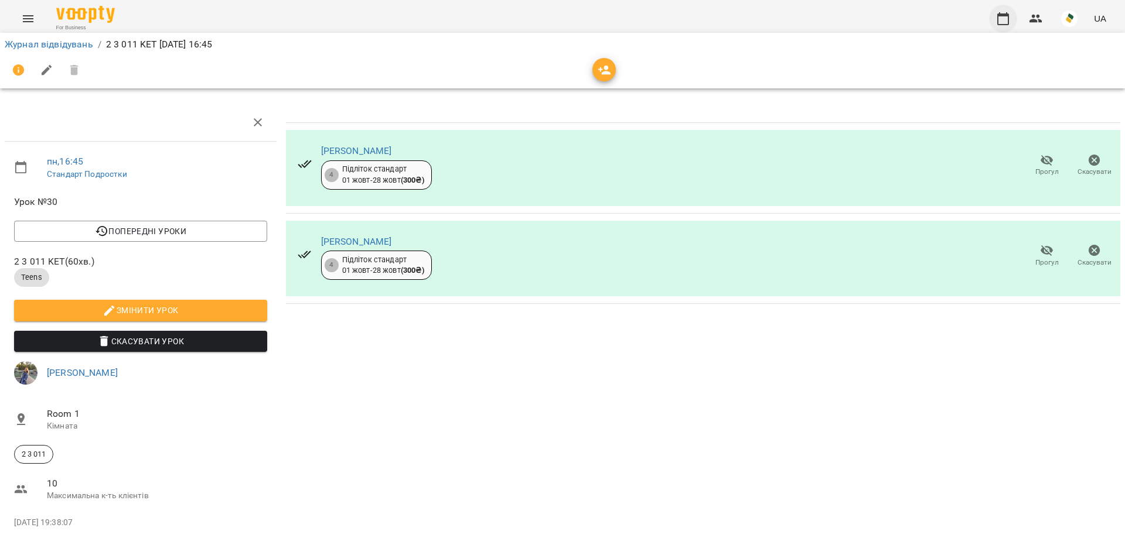
click at [995, 18] on button "button" at bounding box center [1003, 19] width 28 height 28
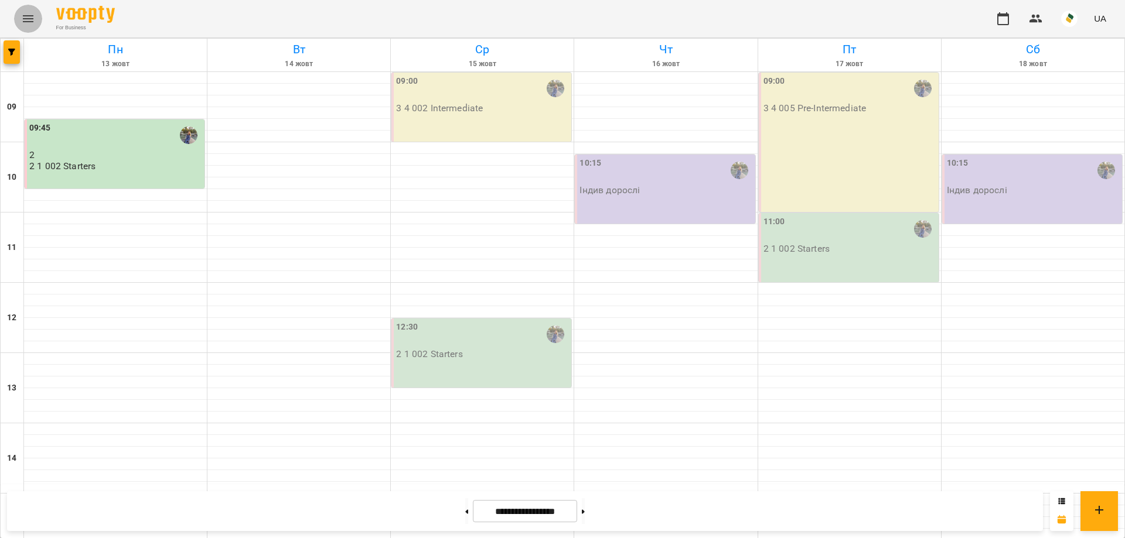
click at [33, 13] on icon "Menu" at bounding box center [28, 19] width 14 height 14
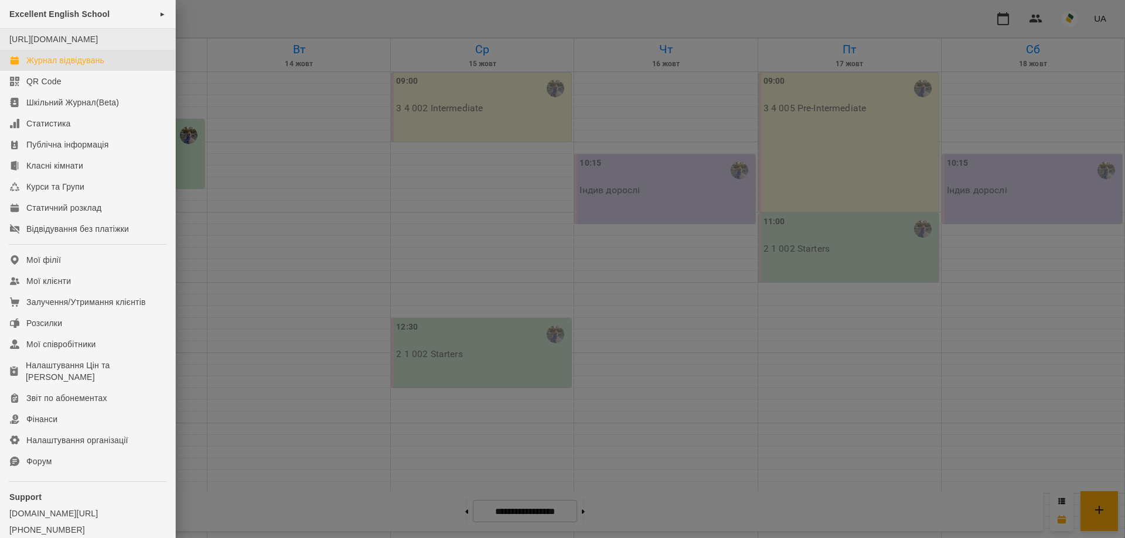
click at [111, 29] on li "[URL][DOMAIN_NAME]" at bounding box center [87, 39] width 175 height 21
click at [751, 26] on div at bounding box center [562, 269] width 1125 height 538
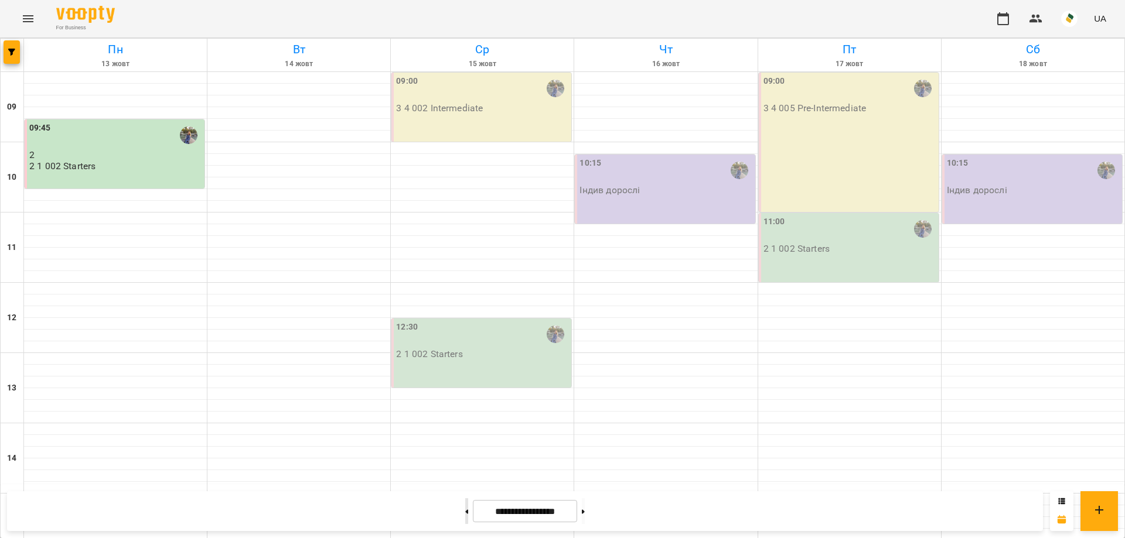
click at [465, 505] on button at bounding box center [466, 511] width 3 height 26
type input "**********"
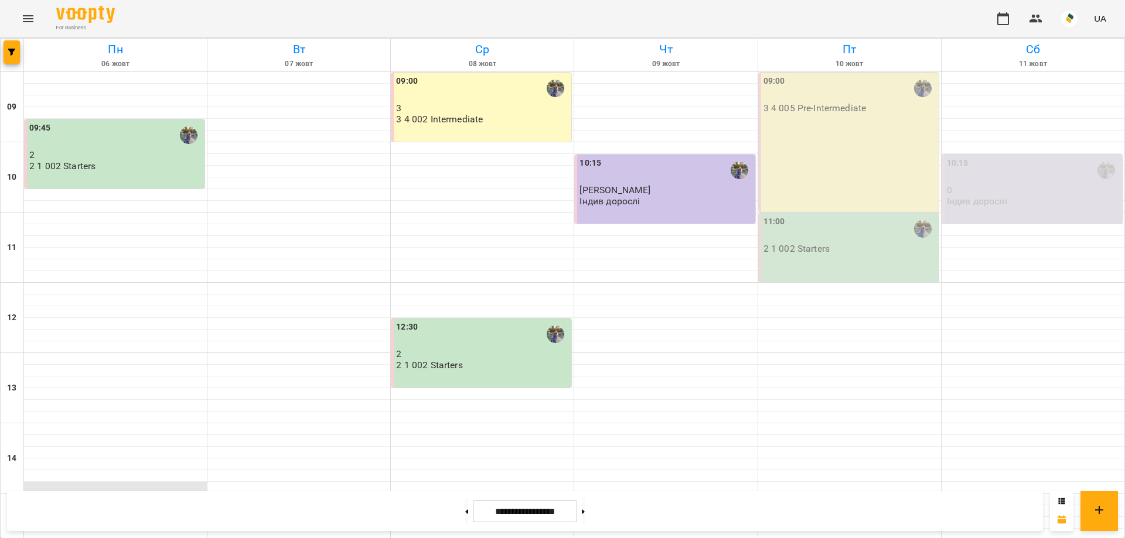
scroll to position [254, 0]
click at [20, 16] on button "Menu" at bounding box center [28, 19] width 28 height 28
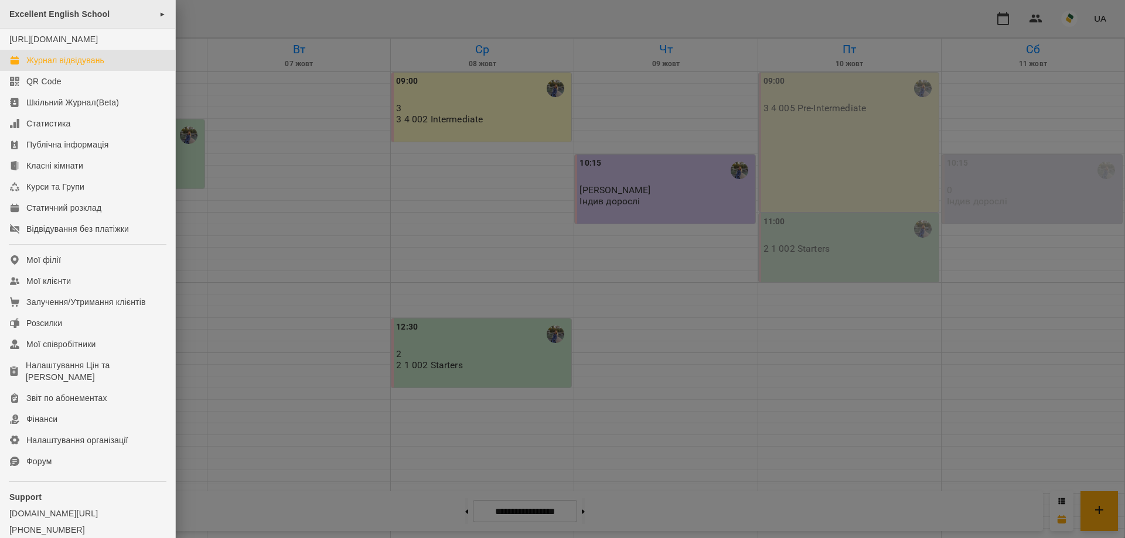
click at [111, 20] on div "Excellent English School ►" at bounding box center [87, 14] width 175 height 29
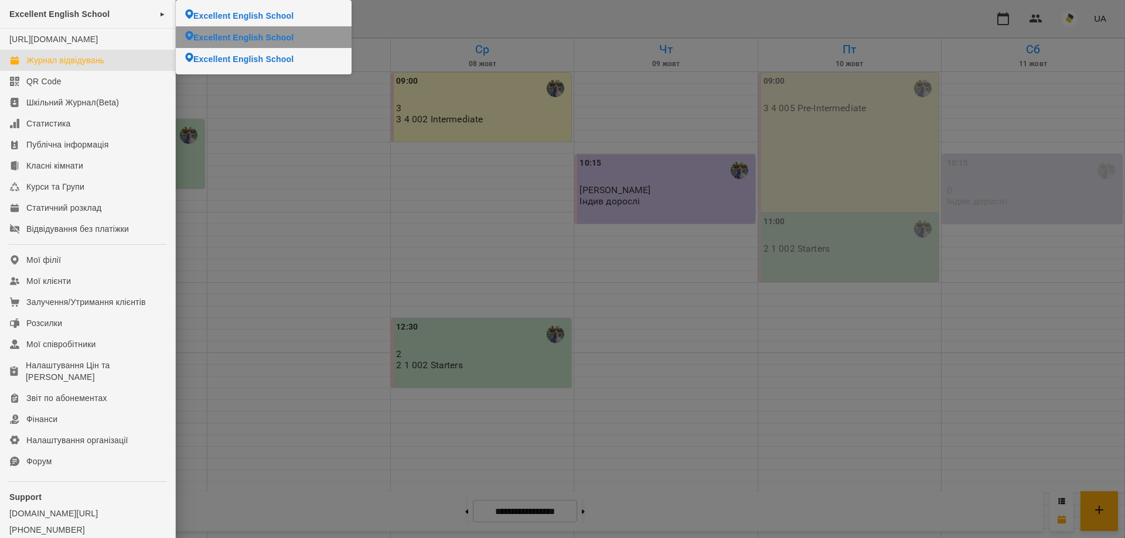
click at [235, 39] on span "Excellent English School" at bounding box center [243, 38] width 100 height 12
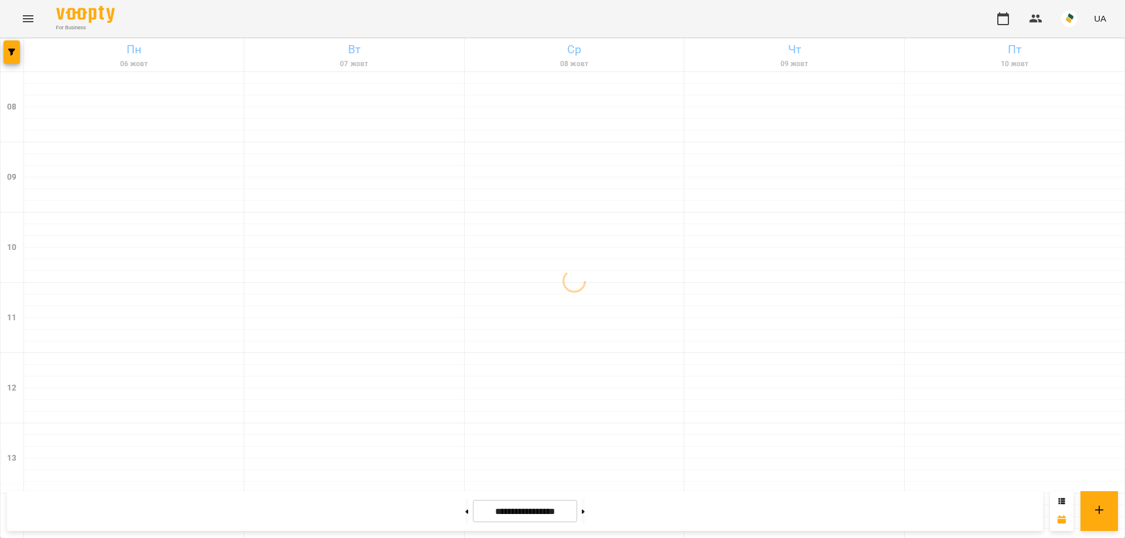
click at [23, 14] on icon "Menu" at bounding box center [28, 19] width 14 height 14
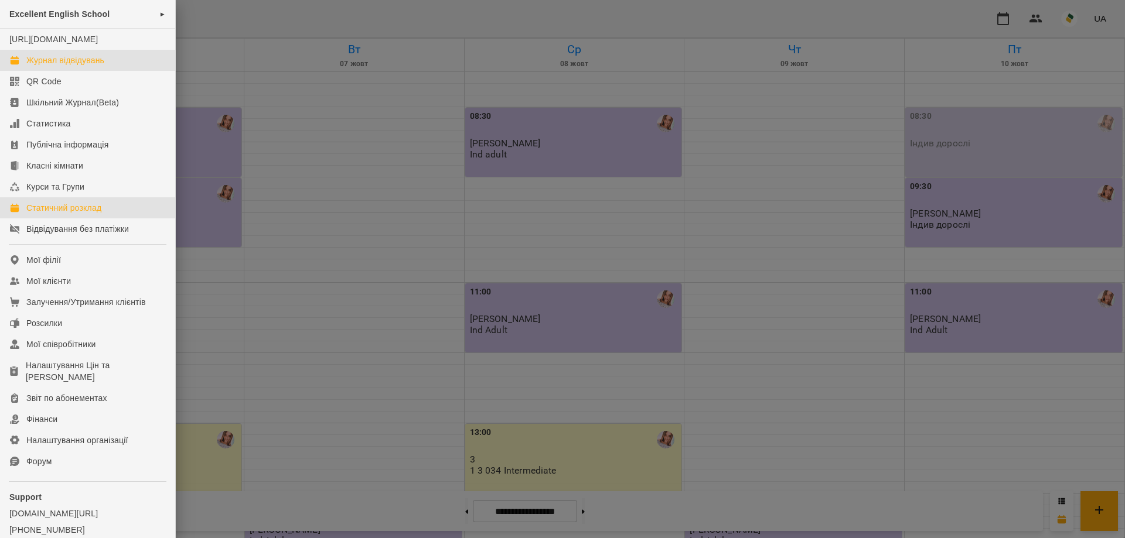
click at [79, 214] on div "Статичний розклад" at bounding box center [63, 208] width 75 height 12
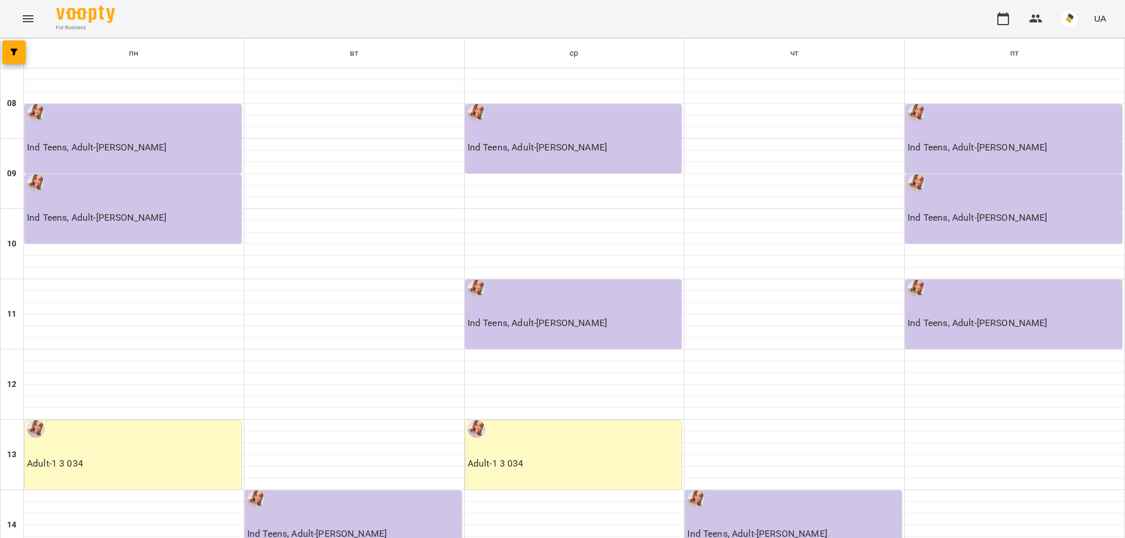
scroll to position [351, 0]
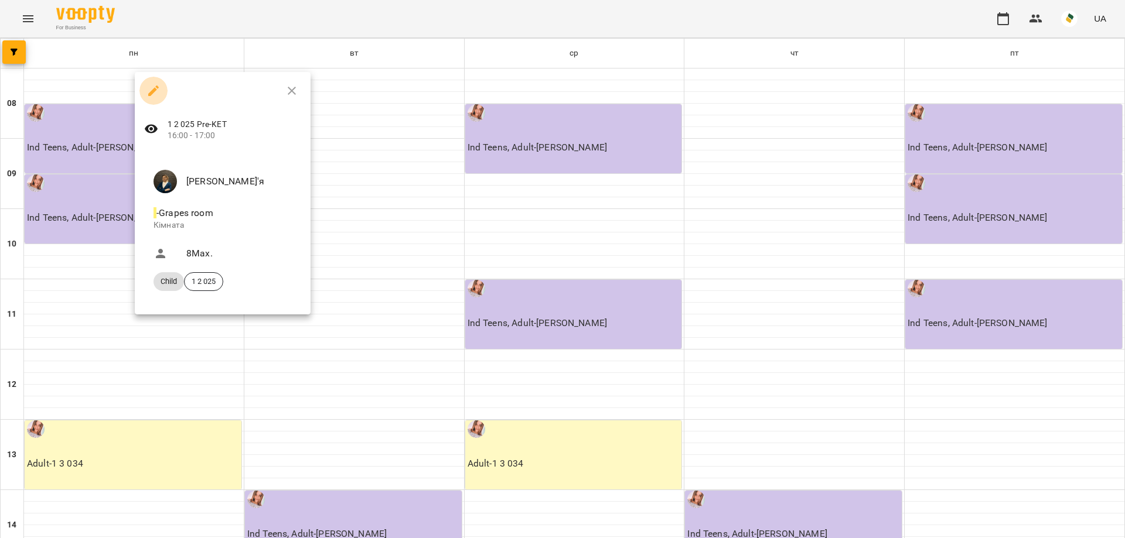
click at [145, 92] on button "button" at bounding box center [153, 91] width 28 height 28
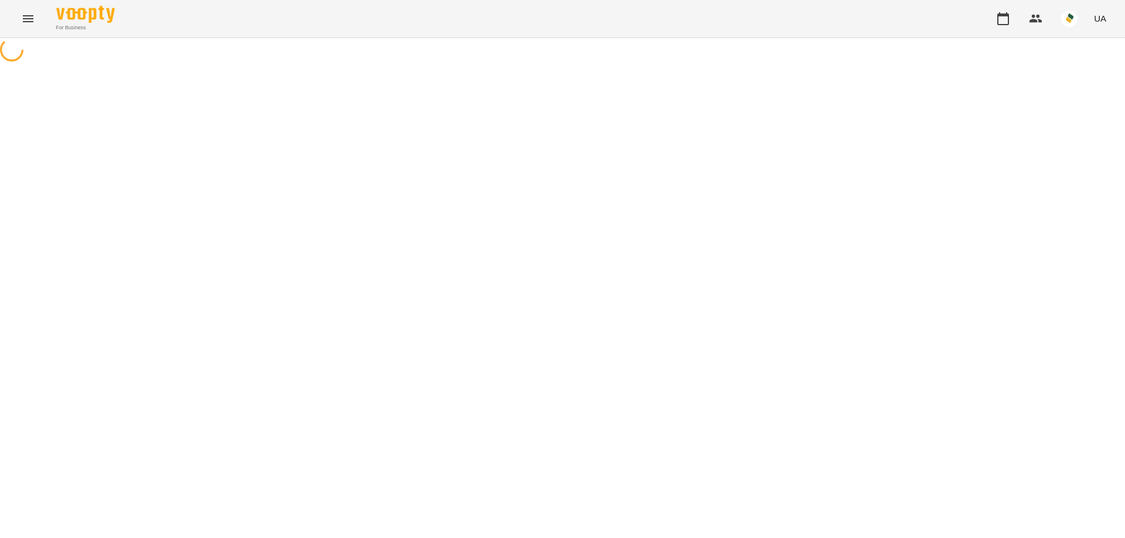
select select "*"
select select "*****"
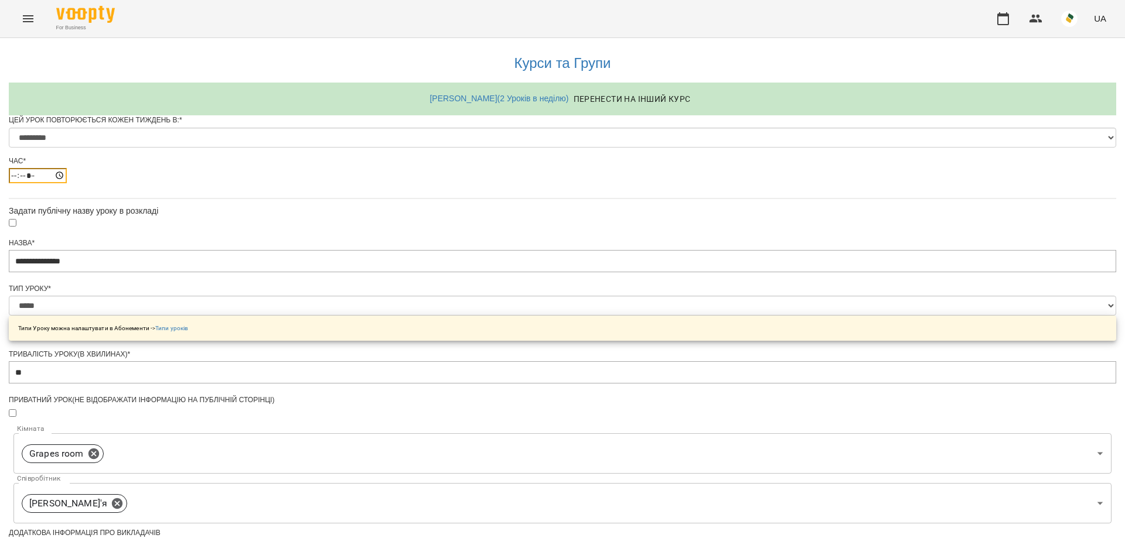
click at [67, 183] on input "*****" at bounding box center [38, 175] width 58 height 15
type input "*****"
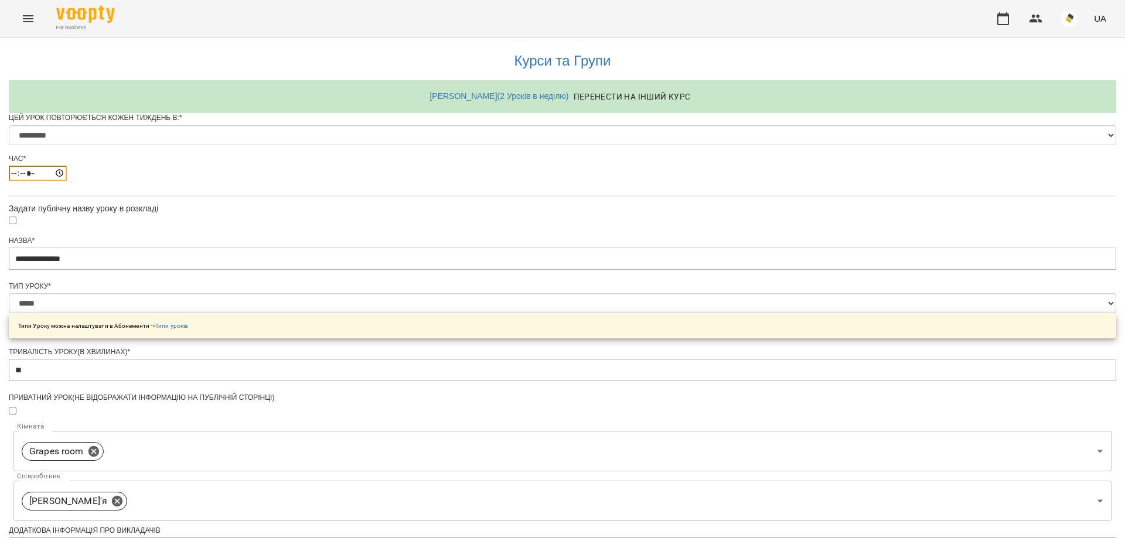
scroll to position [430, 0]
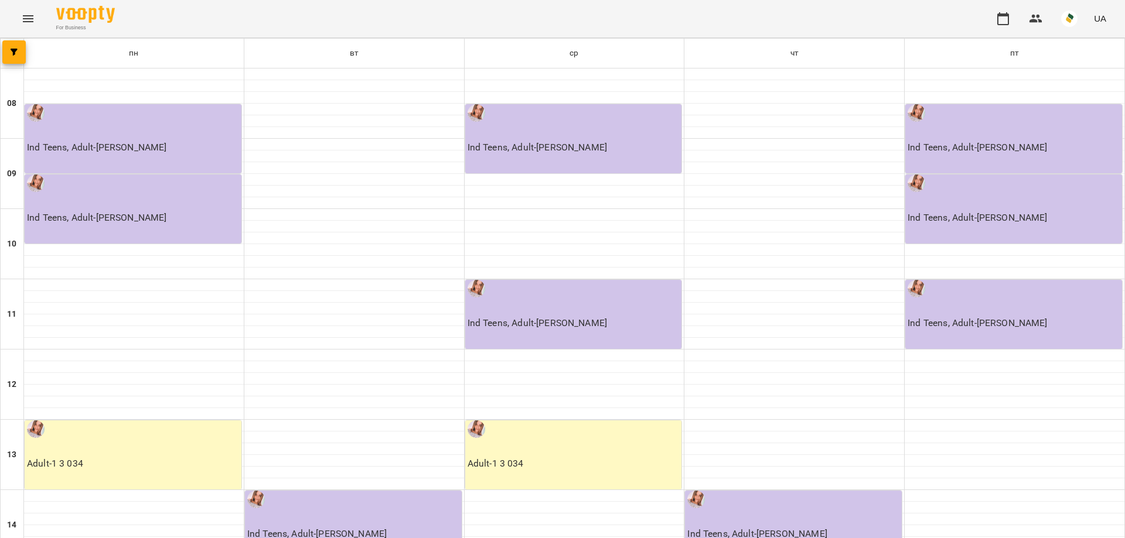
scroll to position [444, 0]
click at [28, 18] on icon "Menu" at bounding box center [28, 19] width 14 height 14
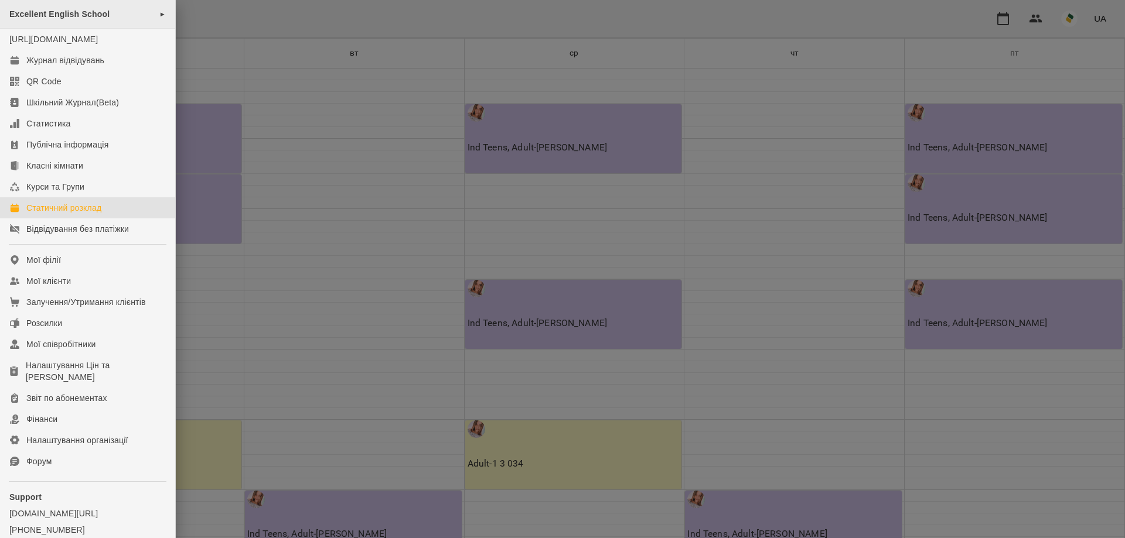
click at [94, 13] on span "Excellent English School" at bounding box center [59, 13] width 100 height 9
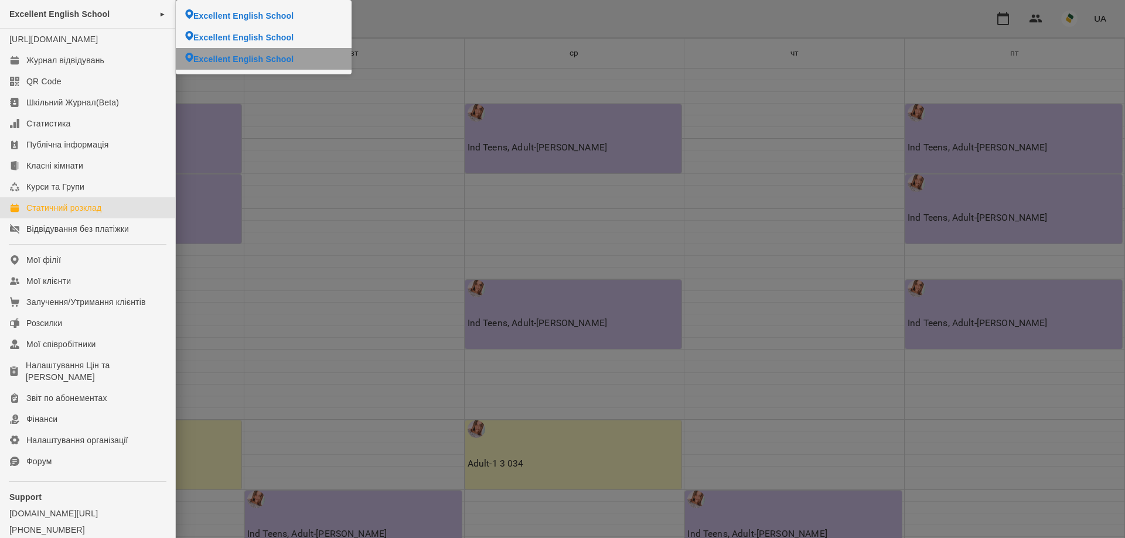
click at [230, 56] on span "Excellent English School" at bounding box center [243, 59] width 100 height 12
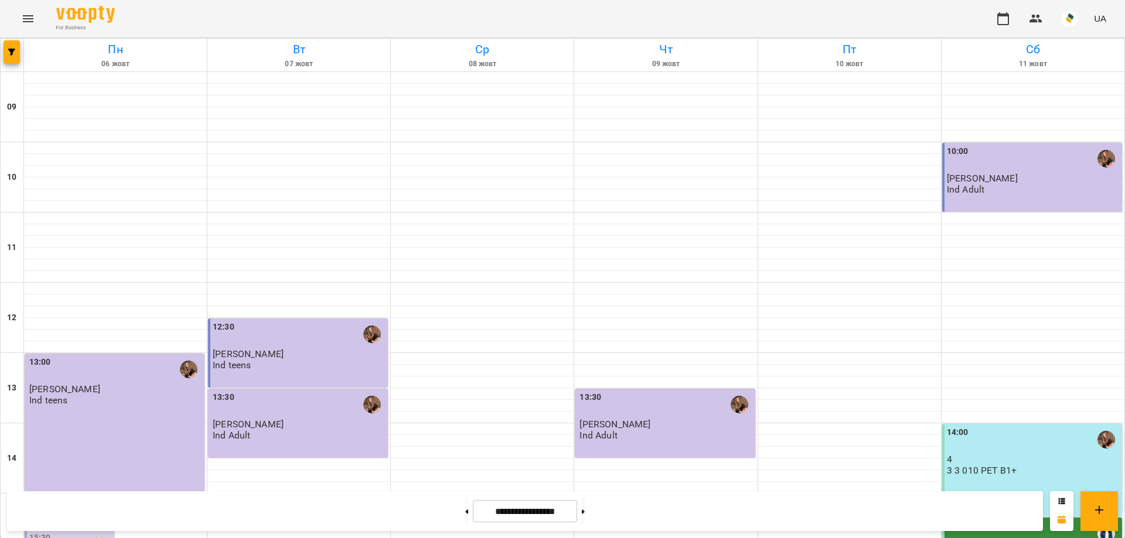
scroll to position [430, 0]
click at [585, 508] on button at bounding box center [583, 511] width 3 height 26
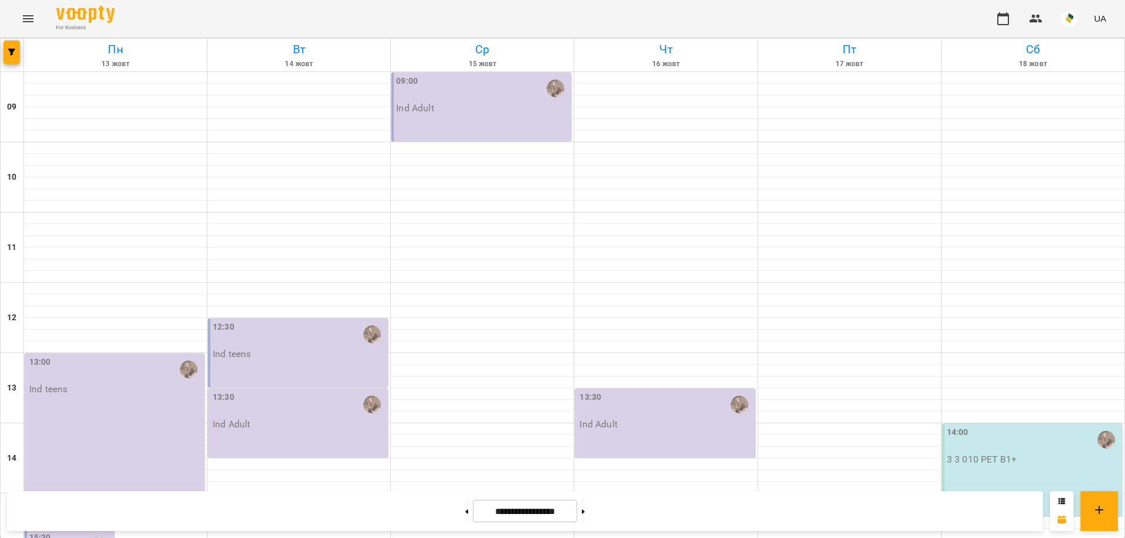
click at [37, 13] on button "Menu" at bounding box center [28, 19] width 28 height 28
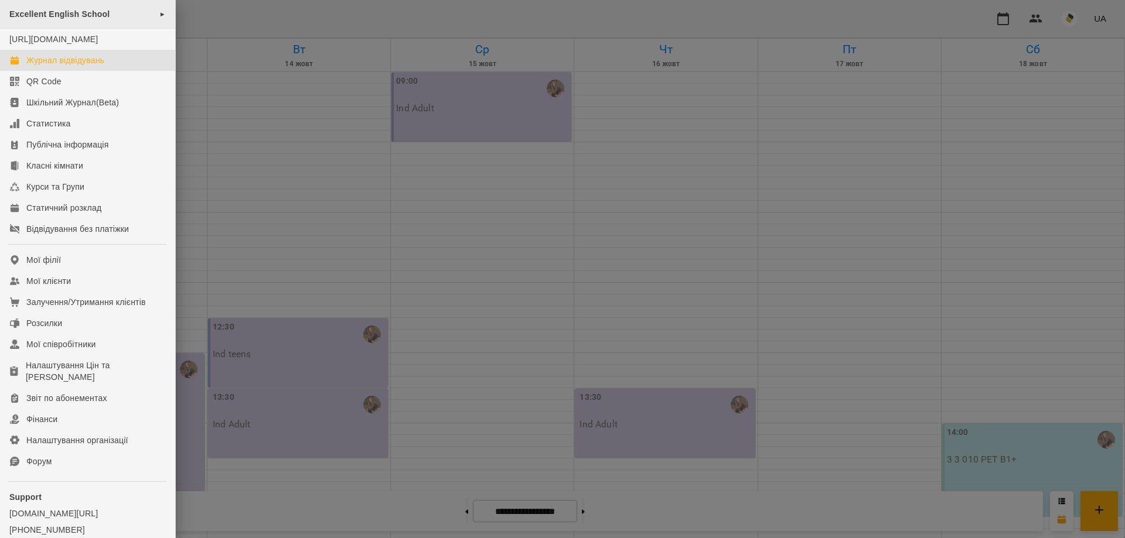
click at [95, 12] on span "Excellent English School" at bounding box center [59, 13] width 100 height 9
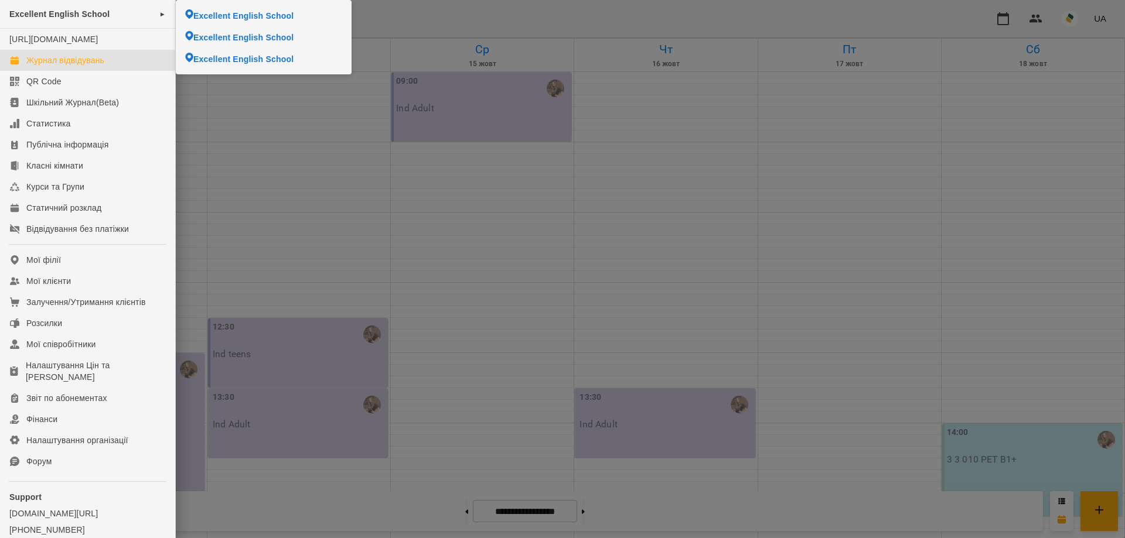
click at [446, 33] on div at bounding box center [562, 269] width 1125 height 538
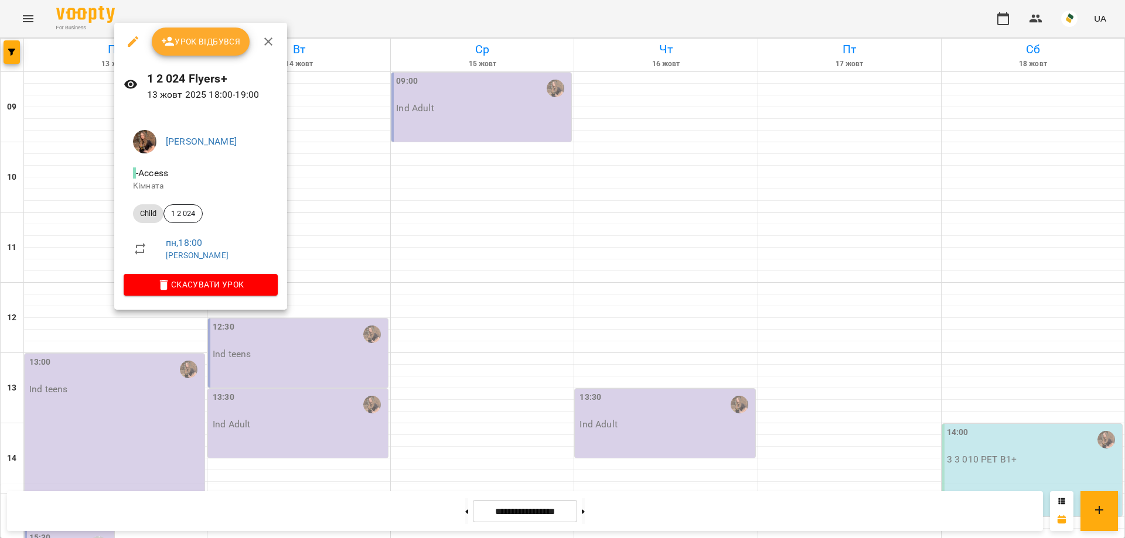
drag, startPoint x: 457, startPoint y: 11, endPoint x: 456, endPoint y: 23, distance: 12.4
click at [457, 12] on div at bounding box center [562, 269] width 1125 height 538
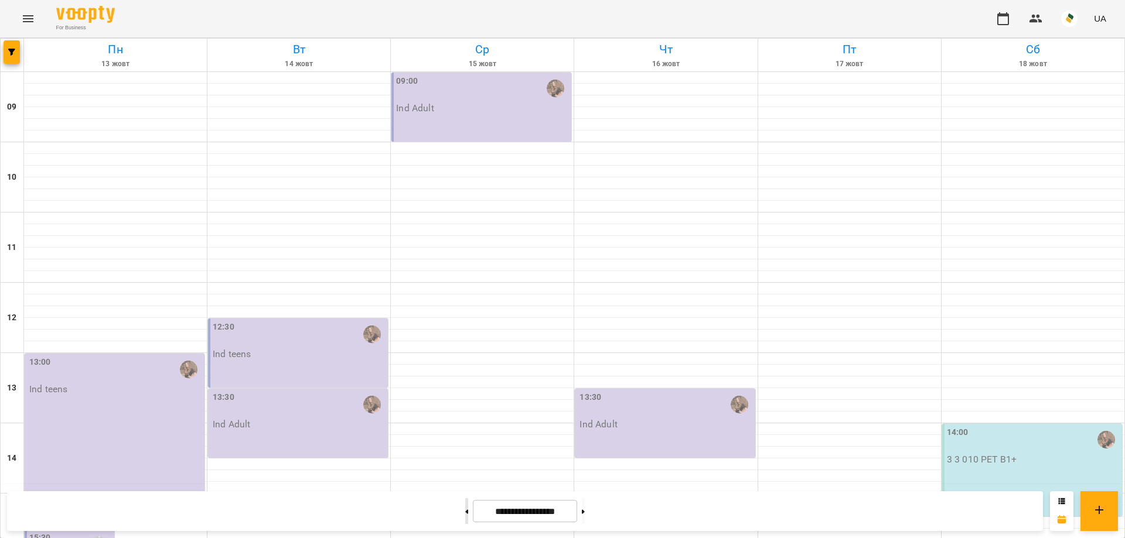
click at [465, 505] on button at bounding box center [466, 511] width 3 height 26
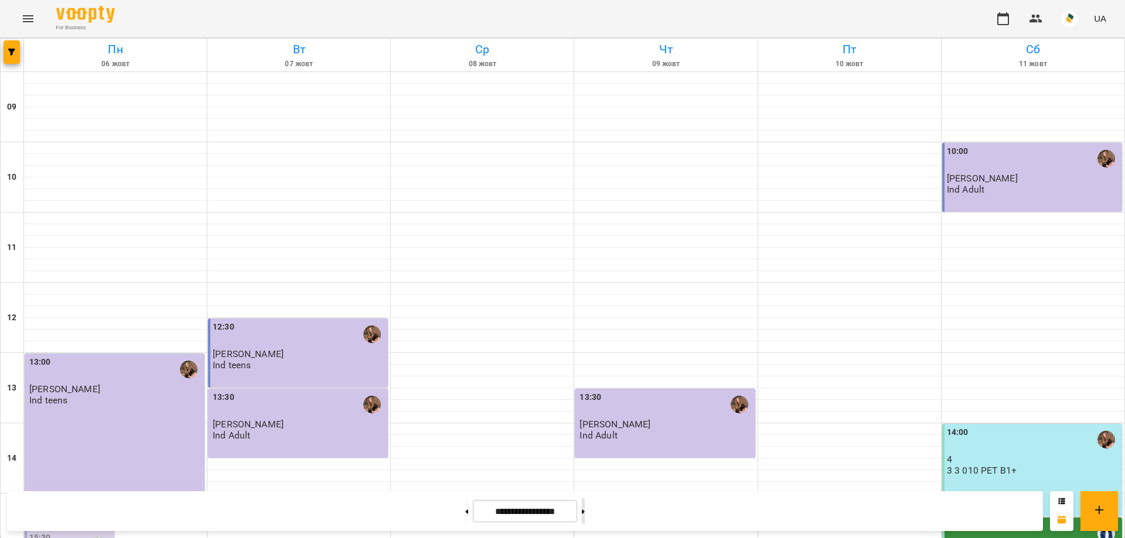
drag, startPoint x: 600, startPoint y: 514, endPoint x: 596, endPoint y: 508, distance: 6.8
click at [585, 515] on button at bounding box center [583, 511] width 3 height 26
type input "**********"
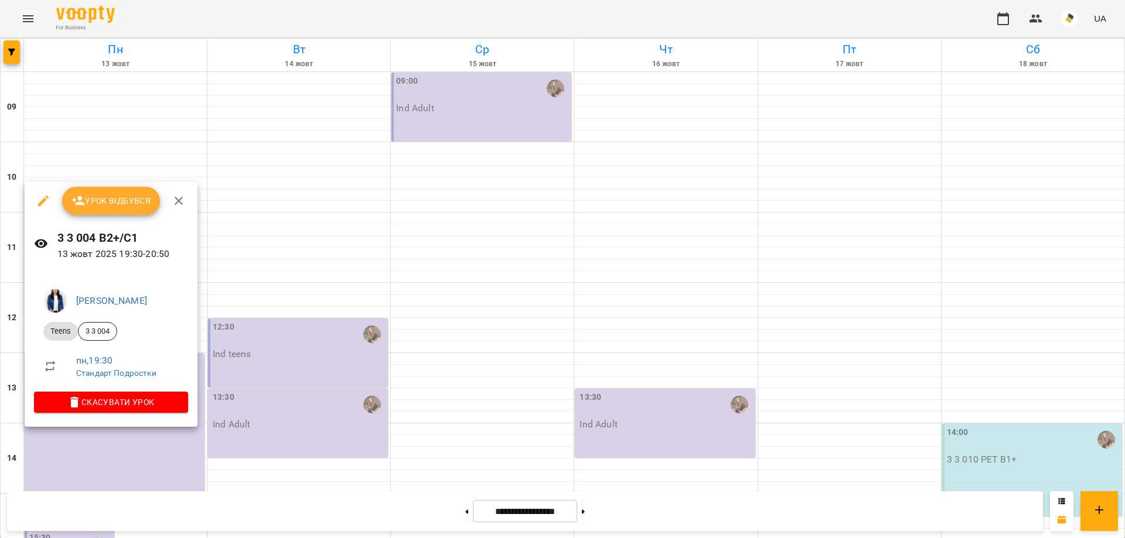
click at [88, 190] on button "Урок відбувся" at bounding box center [111, 201] width 98 height 28
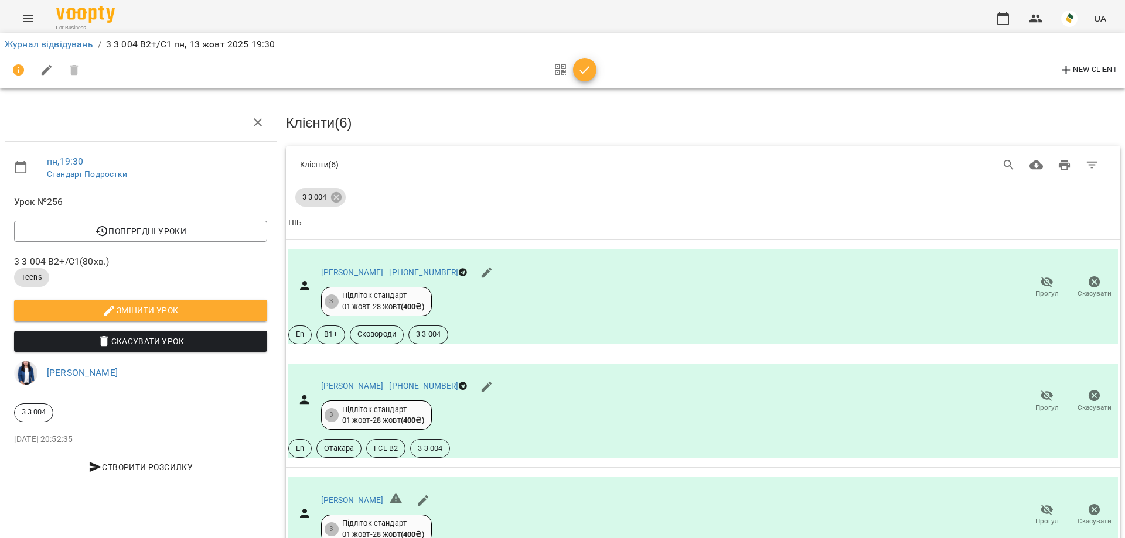
click at [589, 62] on button "button" at bounding box center [584, 69] width 23 height 23
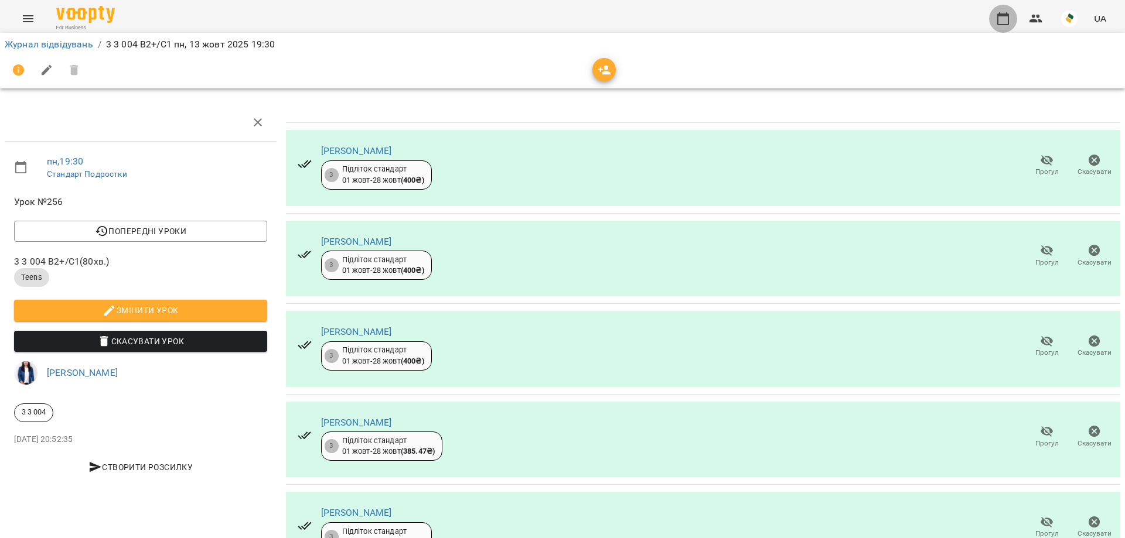
click at [999, 16] on icon "button" at bounding box center [1003, 18] width 12 height 13
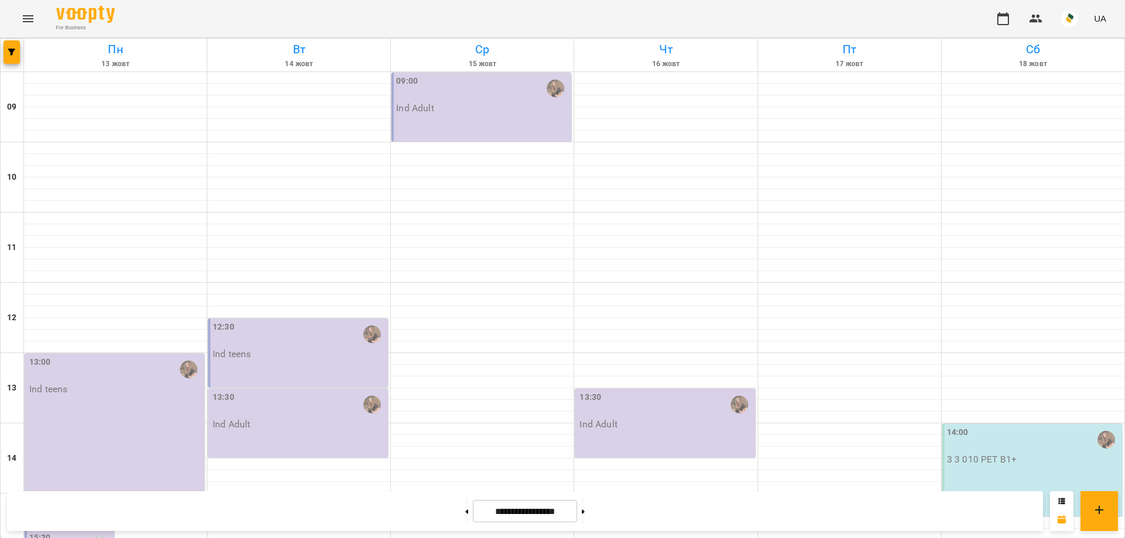
scroll to position [430, 0]
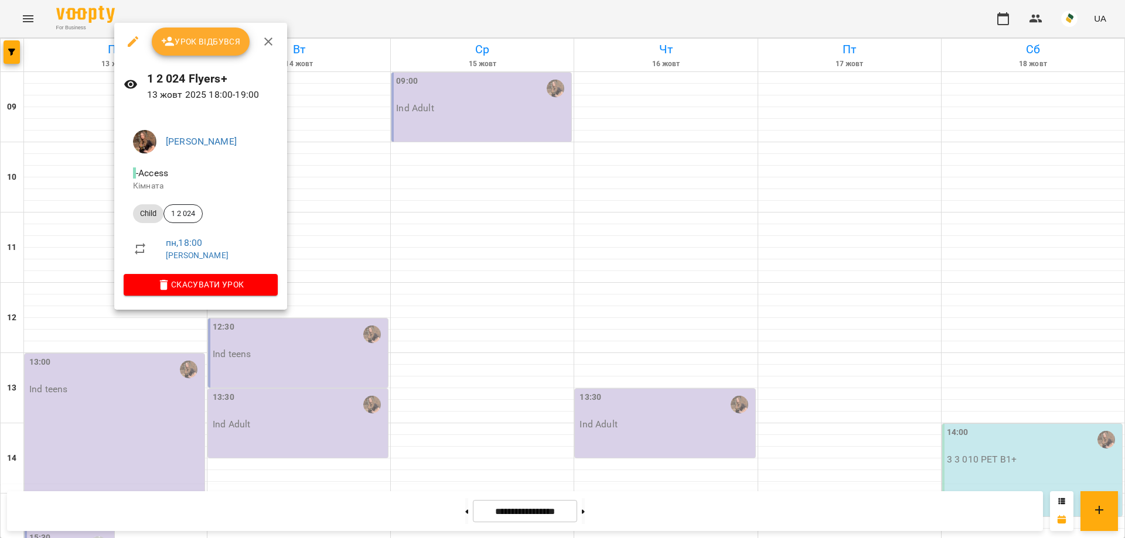
click at [182, 40] on span "Урок відбувся" at bounding box center [201, 42] width 80 height 14
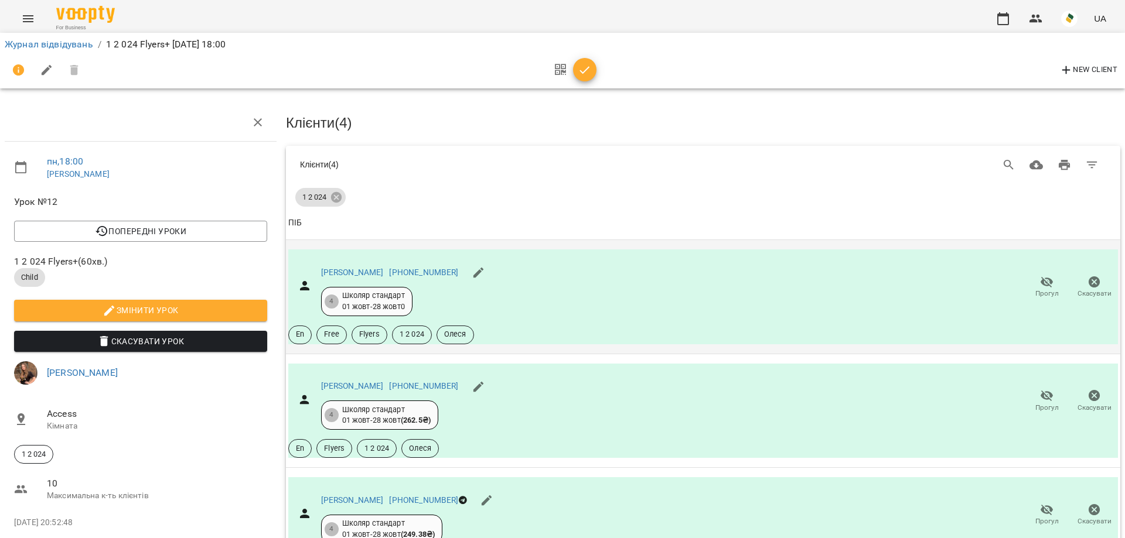
click at [1040, 280] on icon "button" at bounding box center [1047, 282] width 14 height 14
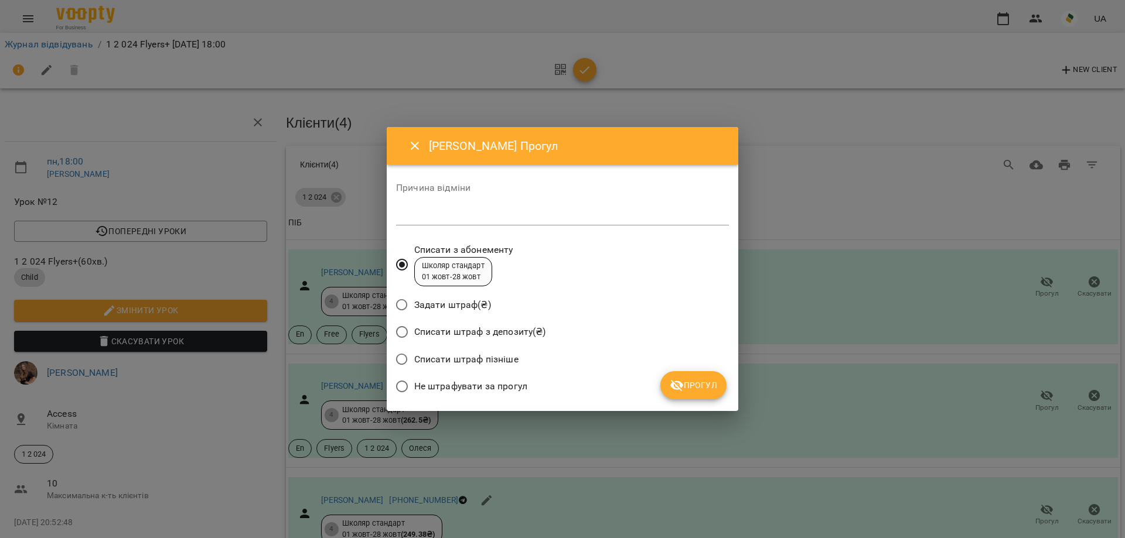
click at [674, 384] on icon "submit" at bounding box center [676, 385] width 13 height 11
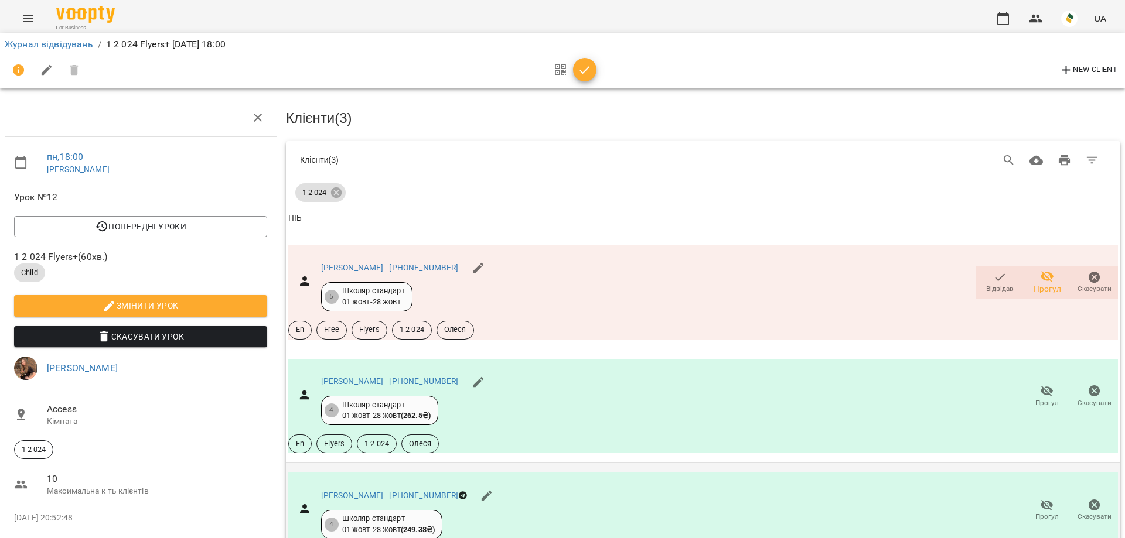
scroll to position [206, 0]
click at [582, 78] on button "button" at bounding box center [584, 69] width 23 height 23
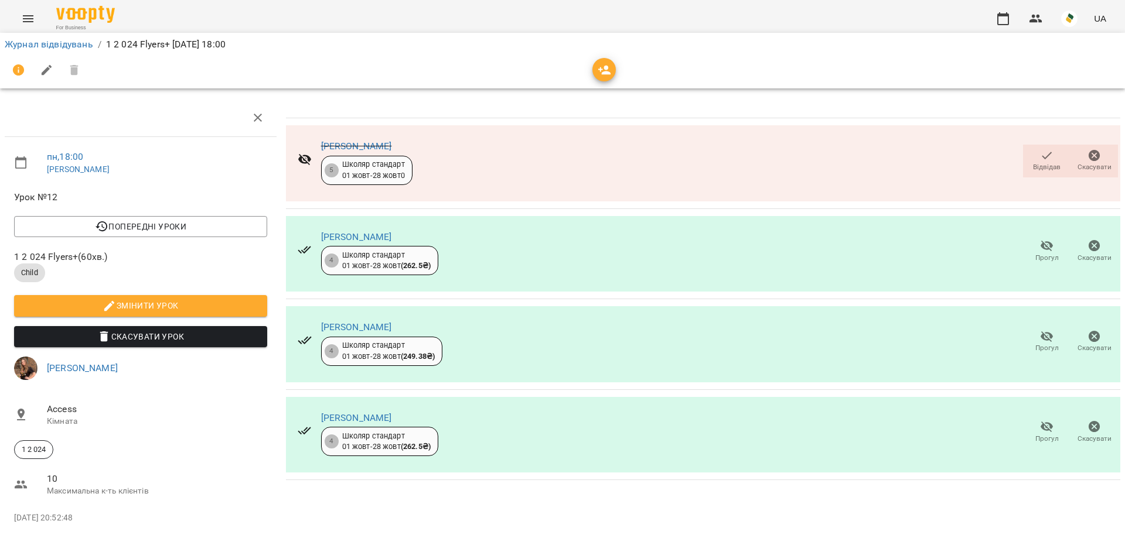
scroll to position [0, 0]
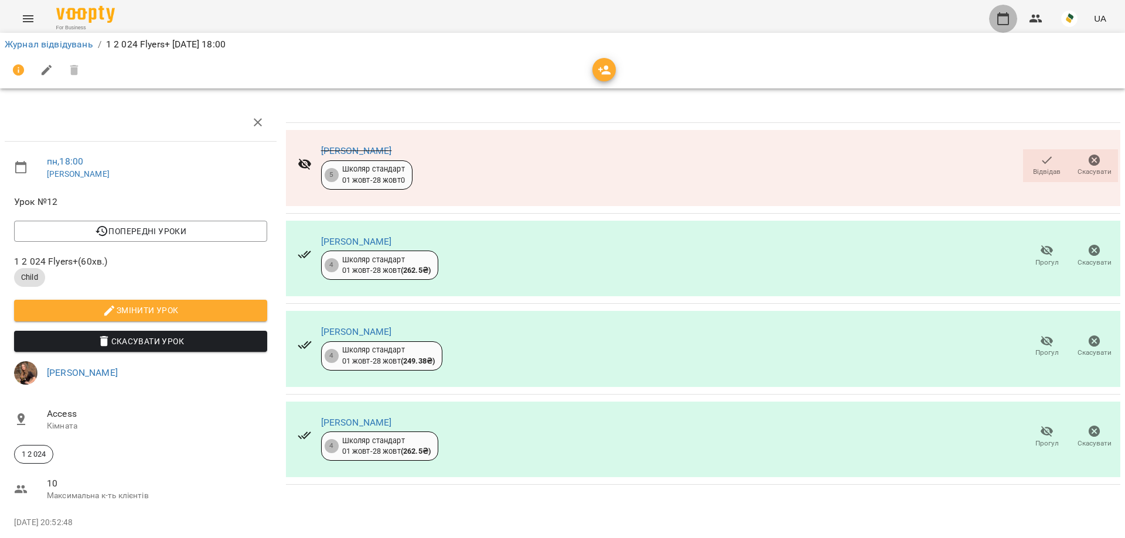
click at [997, 16] on icon "button" at bounding box center [1003, 19] width 14 height 14
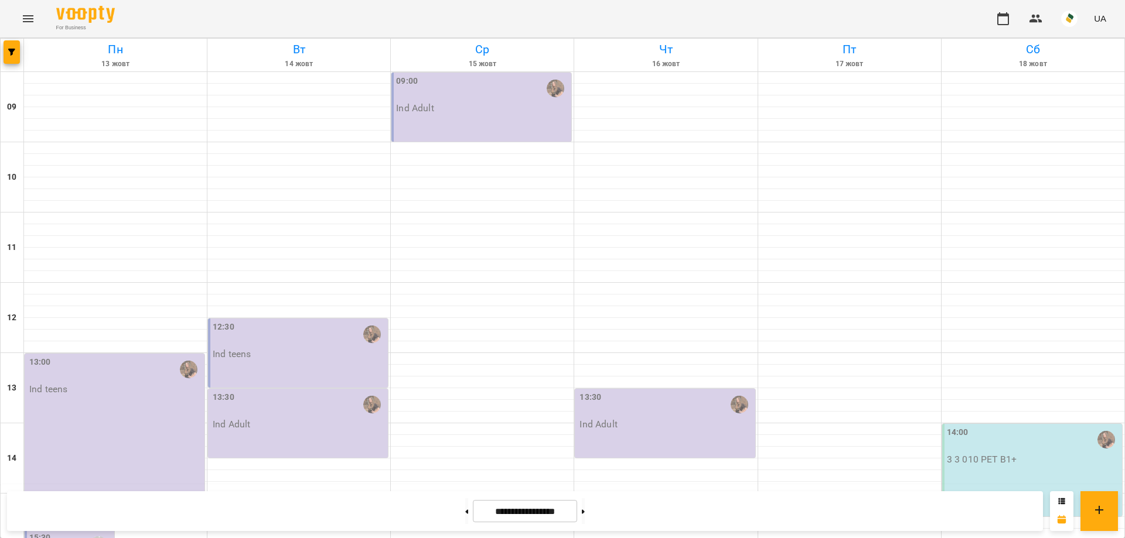
scroll to position [430, 0]
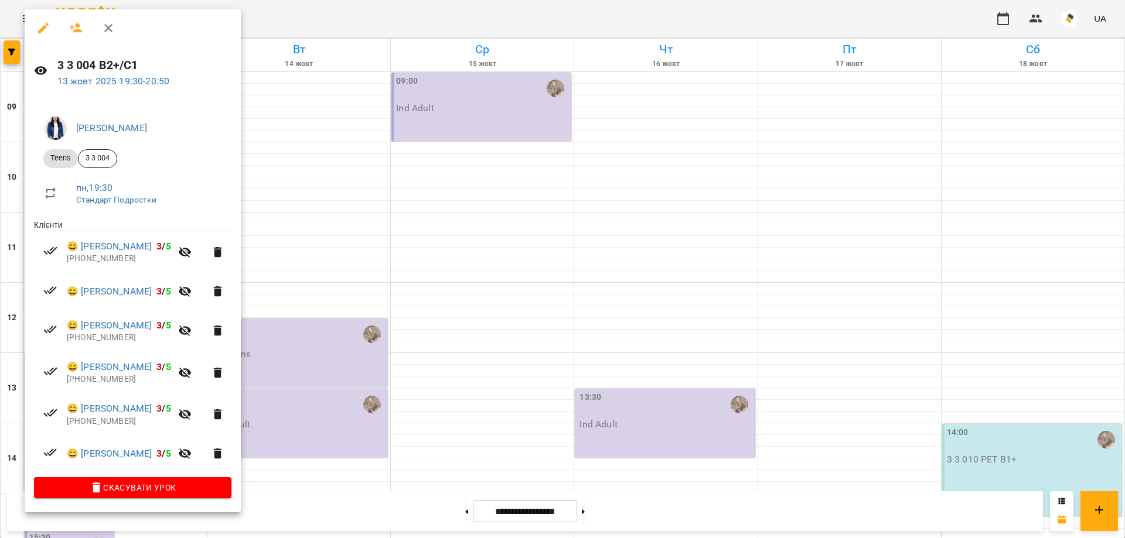
click at [608, 18] on div at bounding box center [562, 269] width 1125 height 538
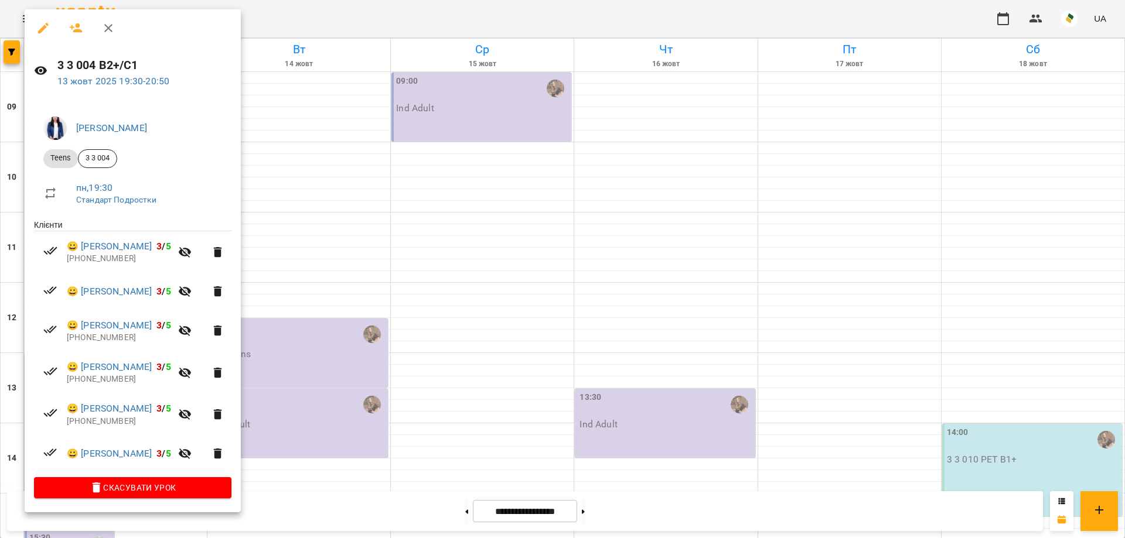
click at [428, 20] on div at bounding box center [562, 269] width 1125 height 538
